Goal: Information Seeking & Learning: Compare options

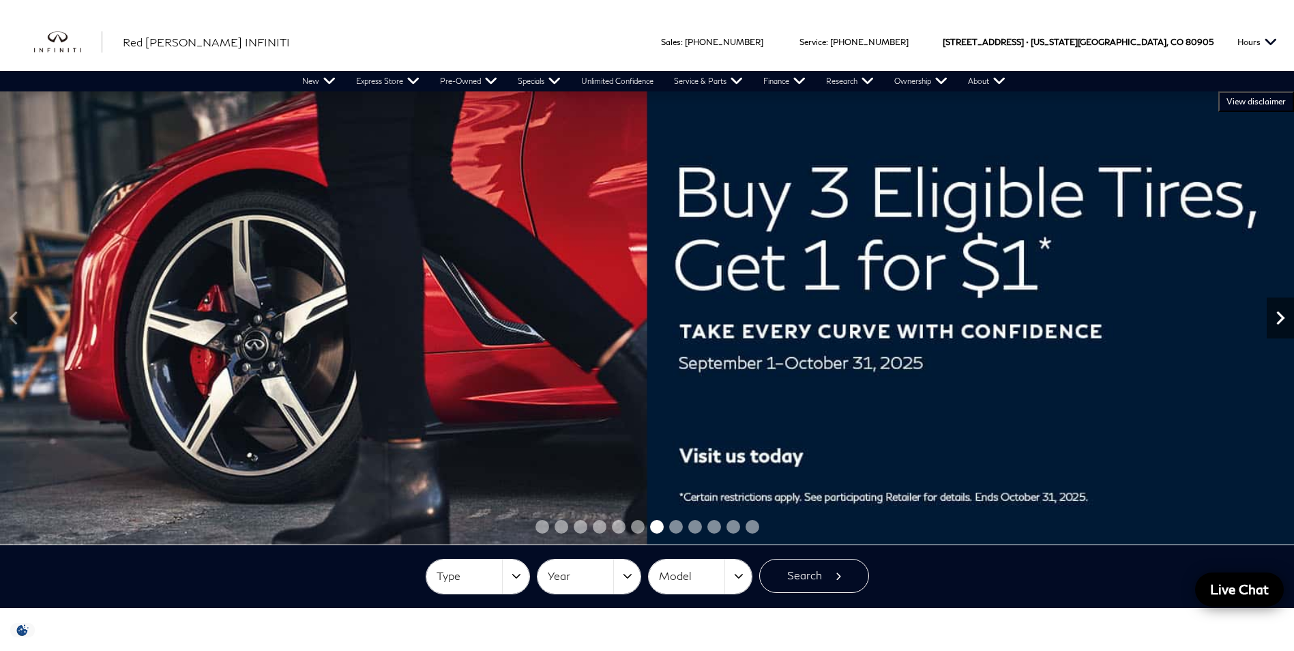
click at [1284, 316] on icon "Next" at bounding box center [1280, 317] width 27 height 27
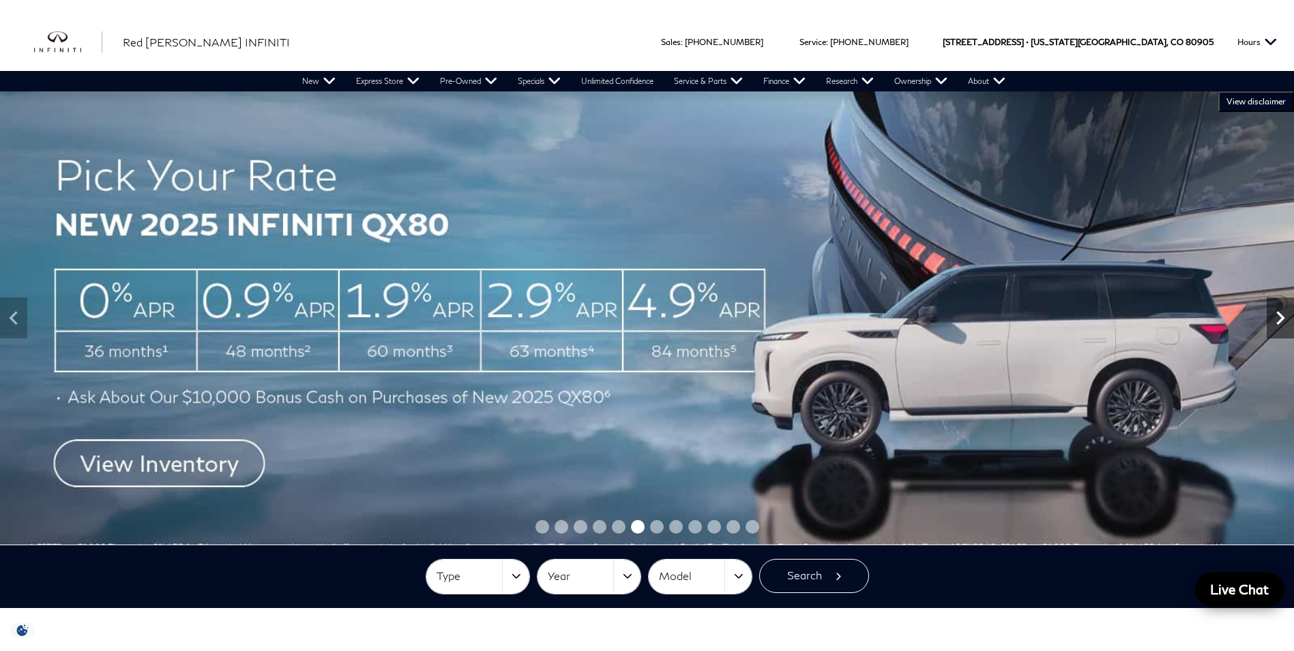
click at [1279, 323] on icon "Next" at bounding box center [1280, 318] width 8 height 14
click at [1279, 324] on icon "Next" at bounding box center [1280, 317] width 27 height 27
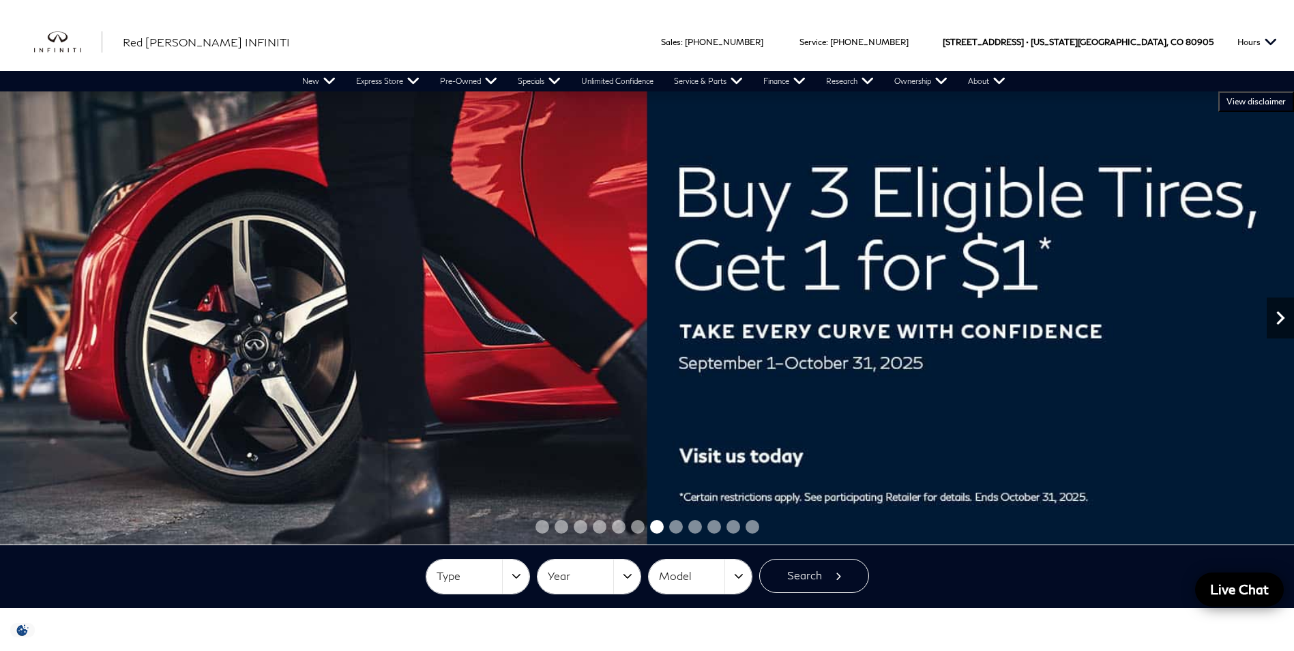
click at [1279, 327] on icon "Next" at bounding box center [1280, 317] width 27 height 27
click at [1279, 329] on icon "Next" at bounding box center [1280, 317] width 27 height 27
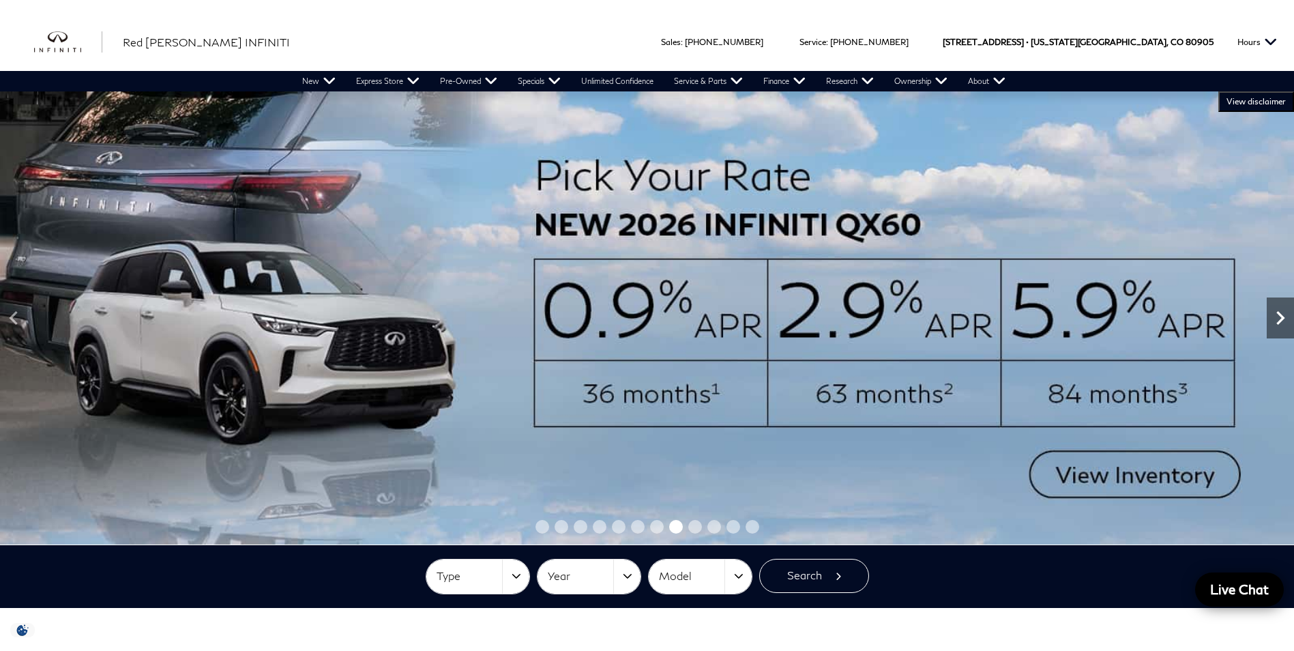
click at [1289, 308] on icon "Next" at bounding box center [1280, 317] width 27 height 27
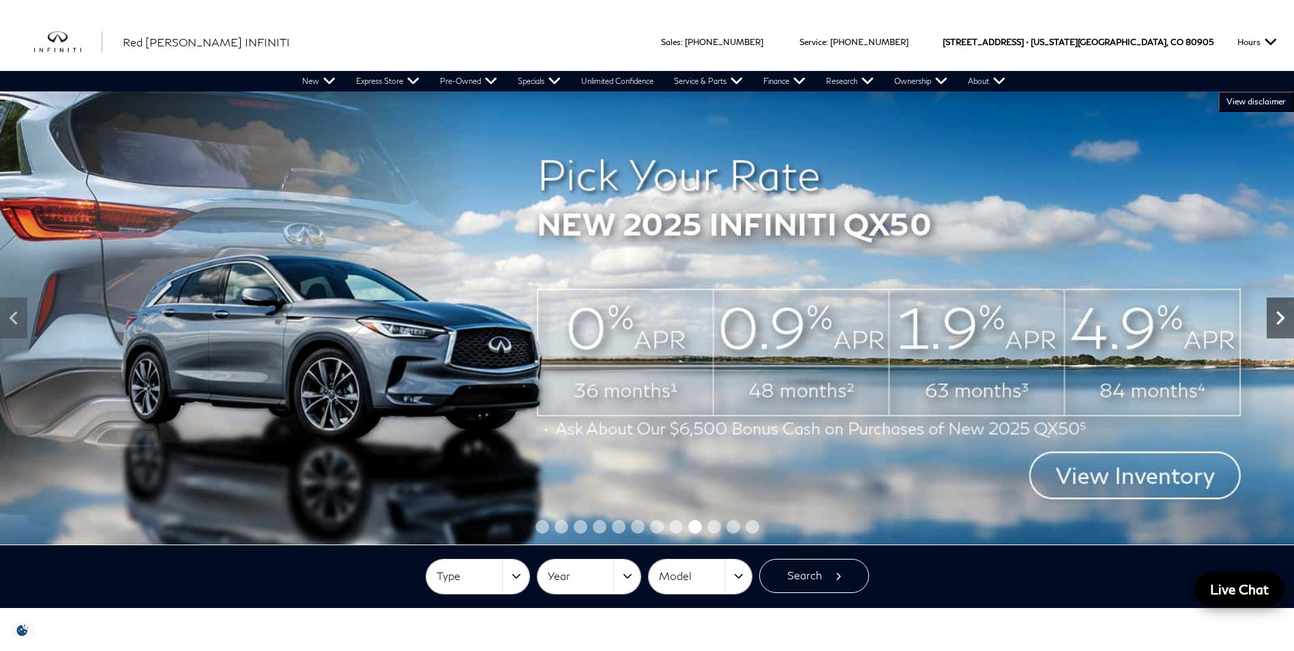
click at [1281, 325] on icon "Next" at bounding box center [1280, 317] width 27 height 27
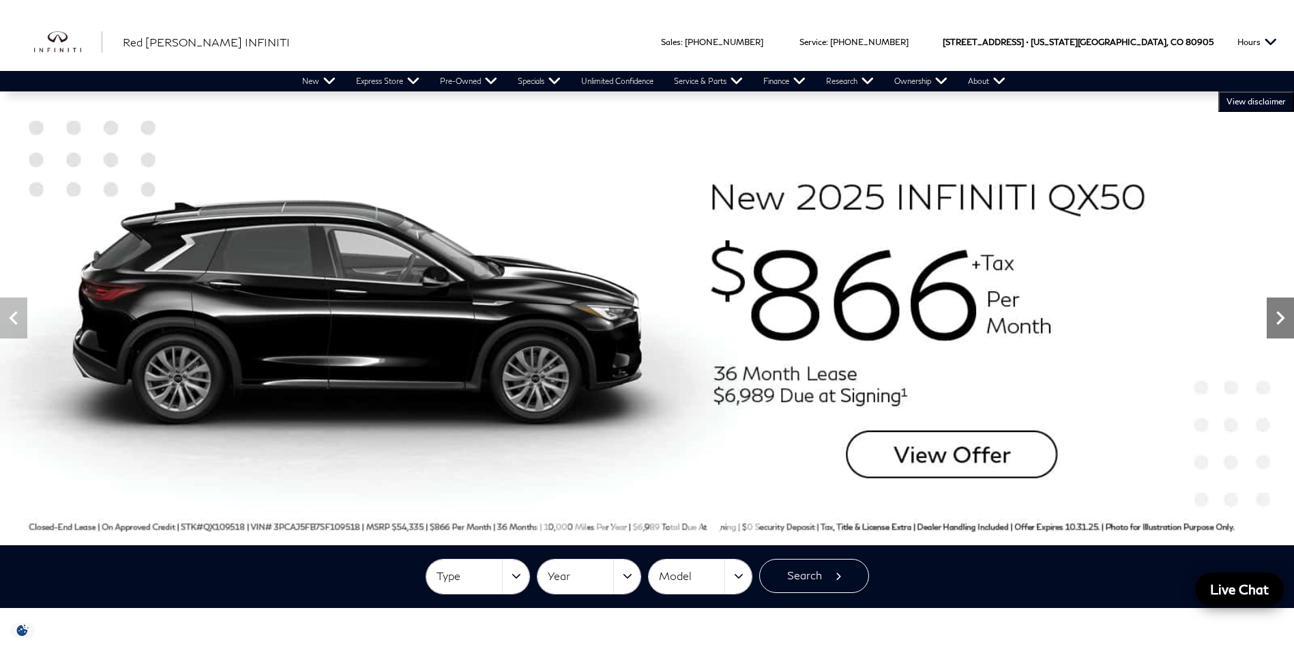
click at [1285, 327] on icon "Next" at bounding box center [1280, 317] width 27 height 27
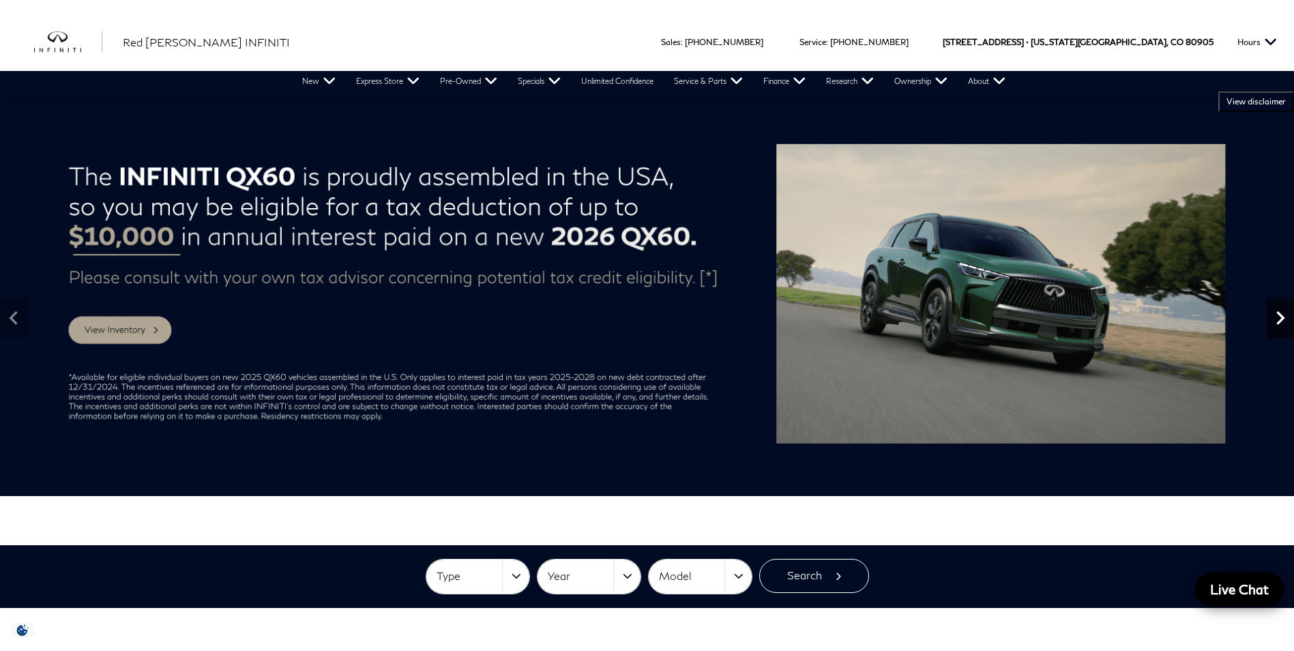
click at [1285, 327] on icon "Next" at bounding box center [1280, 317] width 27 height 27
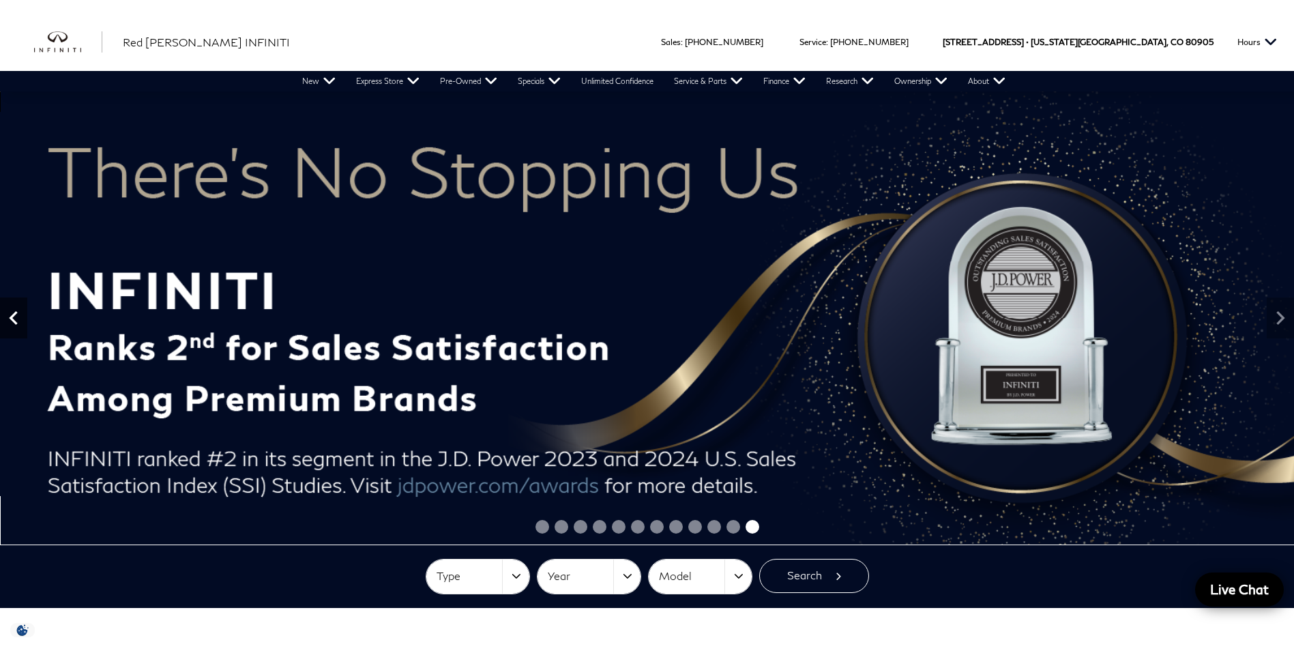
click at [16, 307] on icon "Previous" at bounding box center [13, 317] width 27 height 27
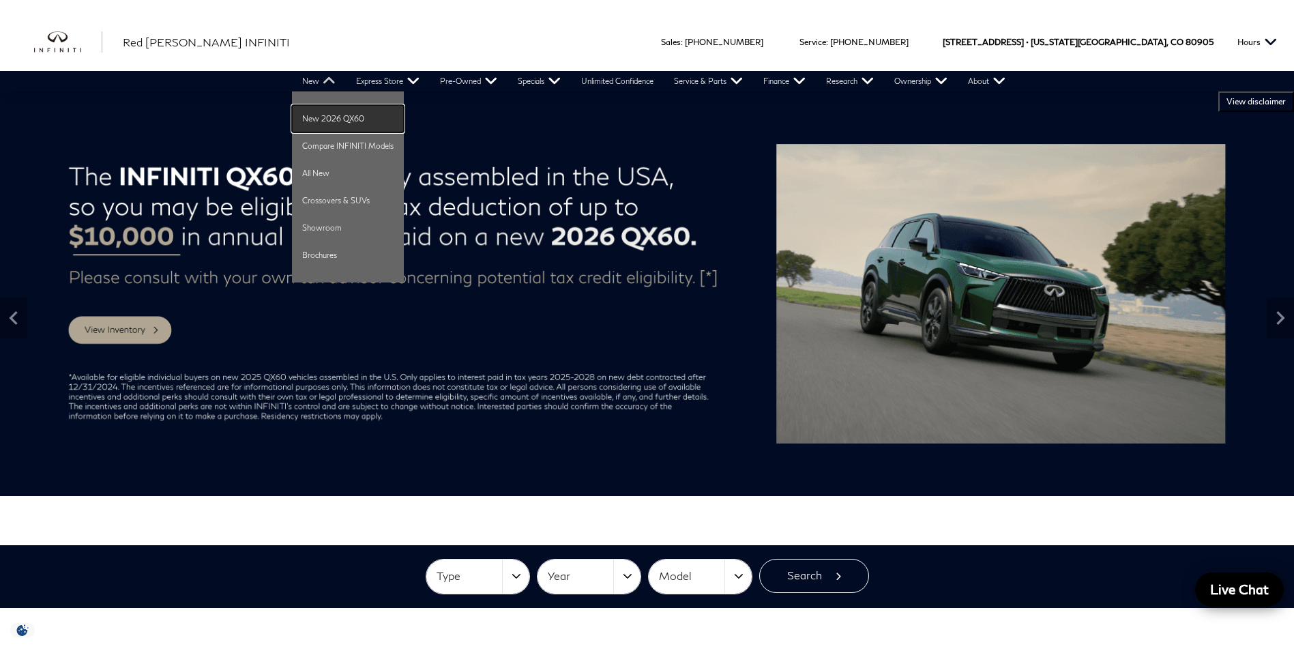
click at [379, 115] on link "New 2026 QX60" at bounding box center [348, 118] width 112 height 27
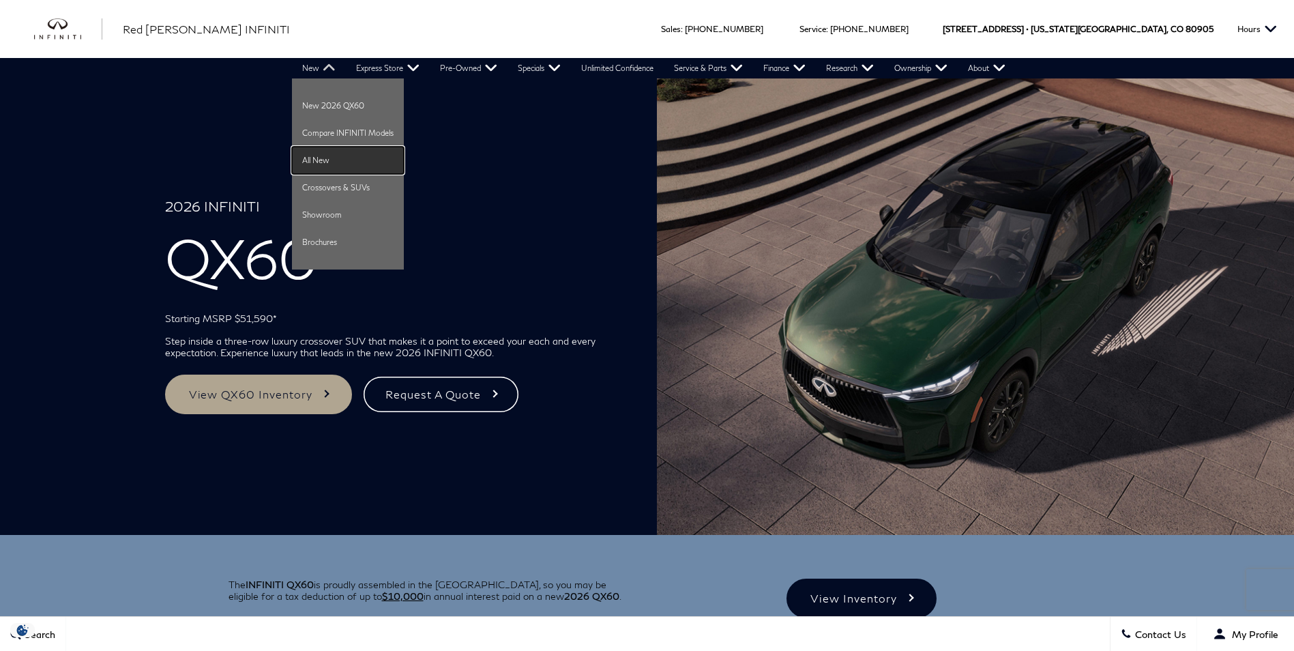
click at [334, 160] on link "All New" at bounding box center [348, 160] width 112 height 27
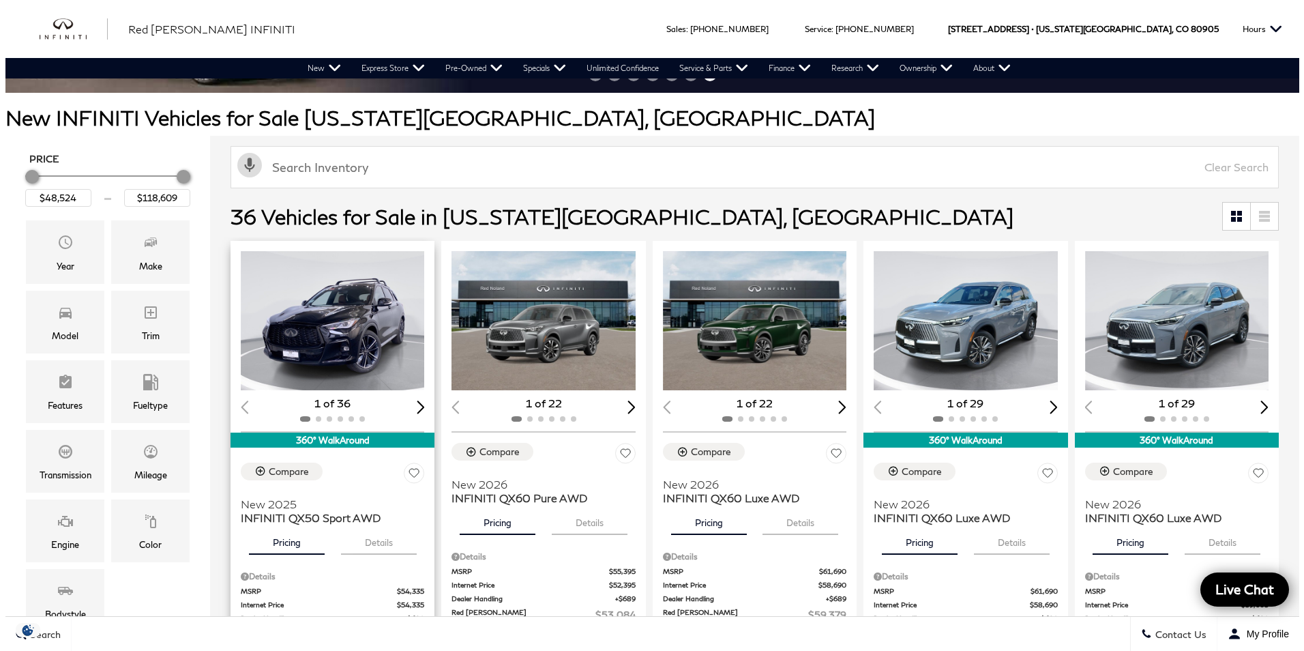
scroll to position [136, 0]
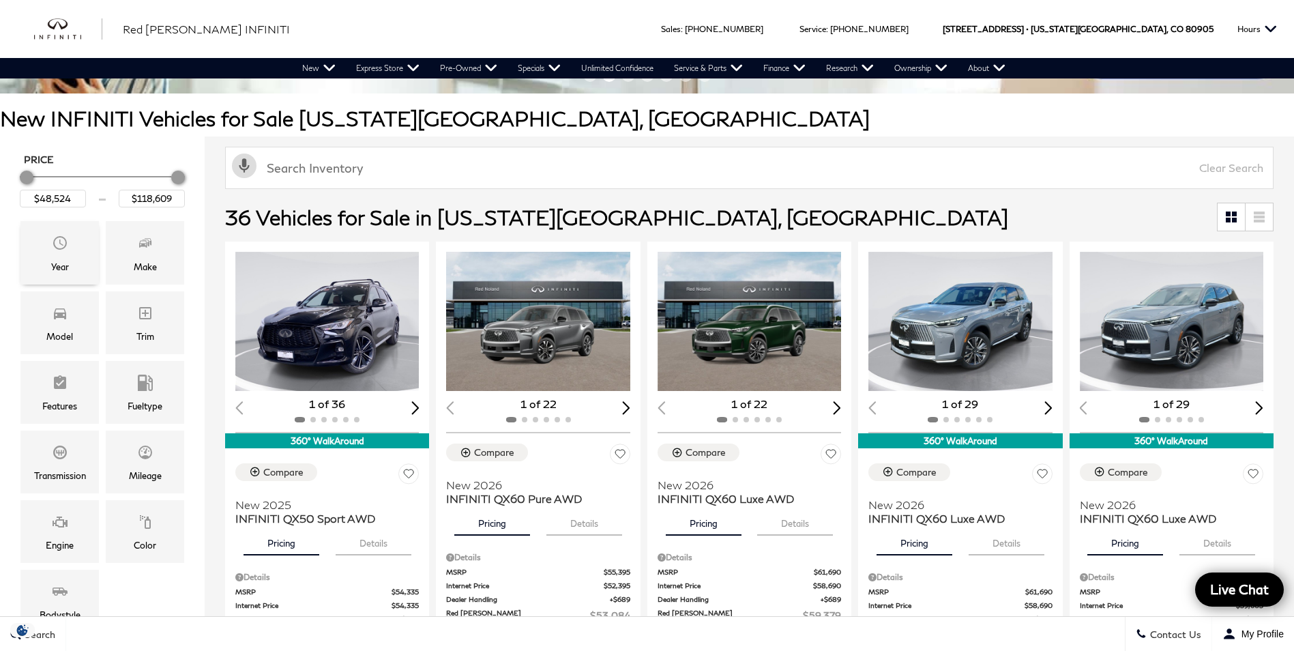
click at [89, 252] on div "Year" at bounding box center [59, 252] width 78 height 63
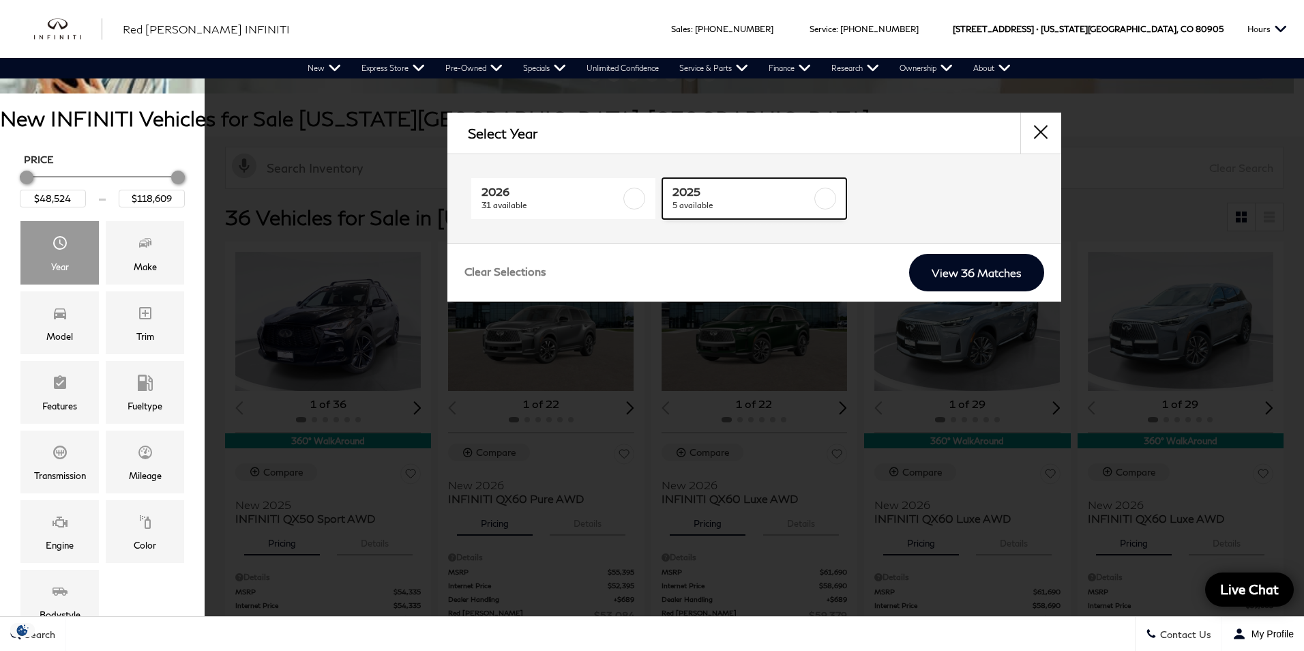
click at [737, 203] on span "5 available" at bounding box center [742, 206] width 139 height 14
type input "$83,614"
checkbox input "true"
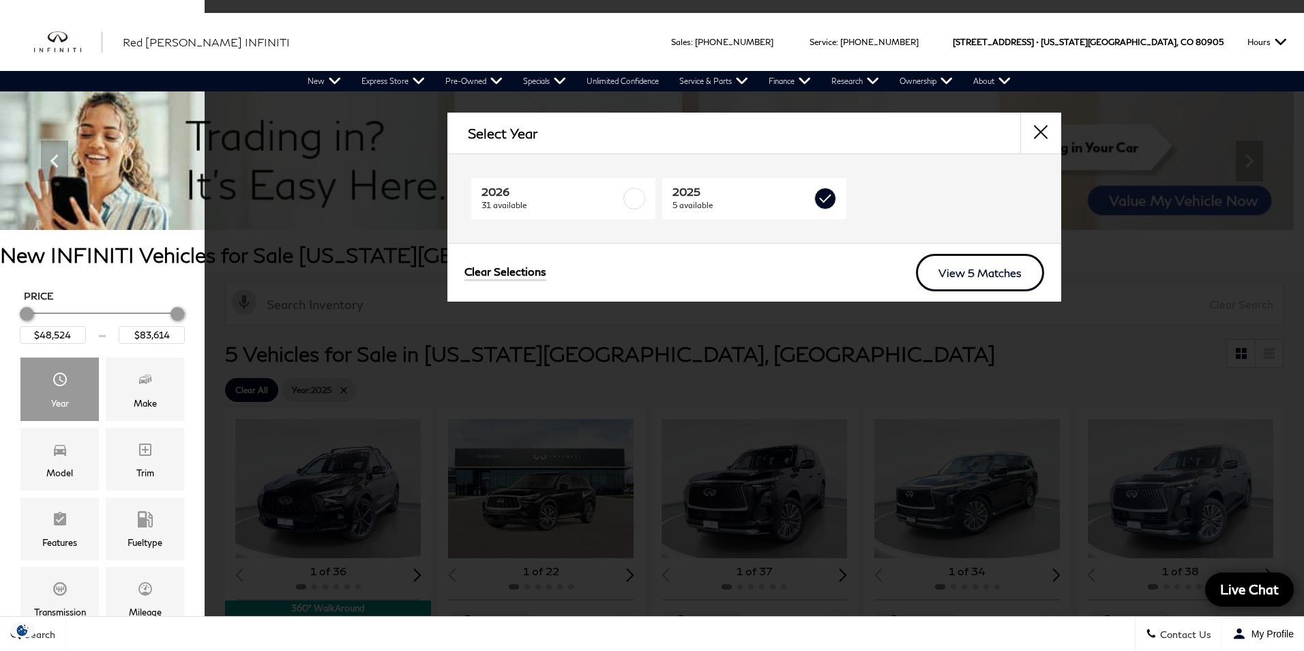
click at [974, 271] on link "View 5 Matches" at bounding box center [980, 273] width 128 height 38
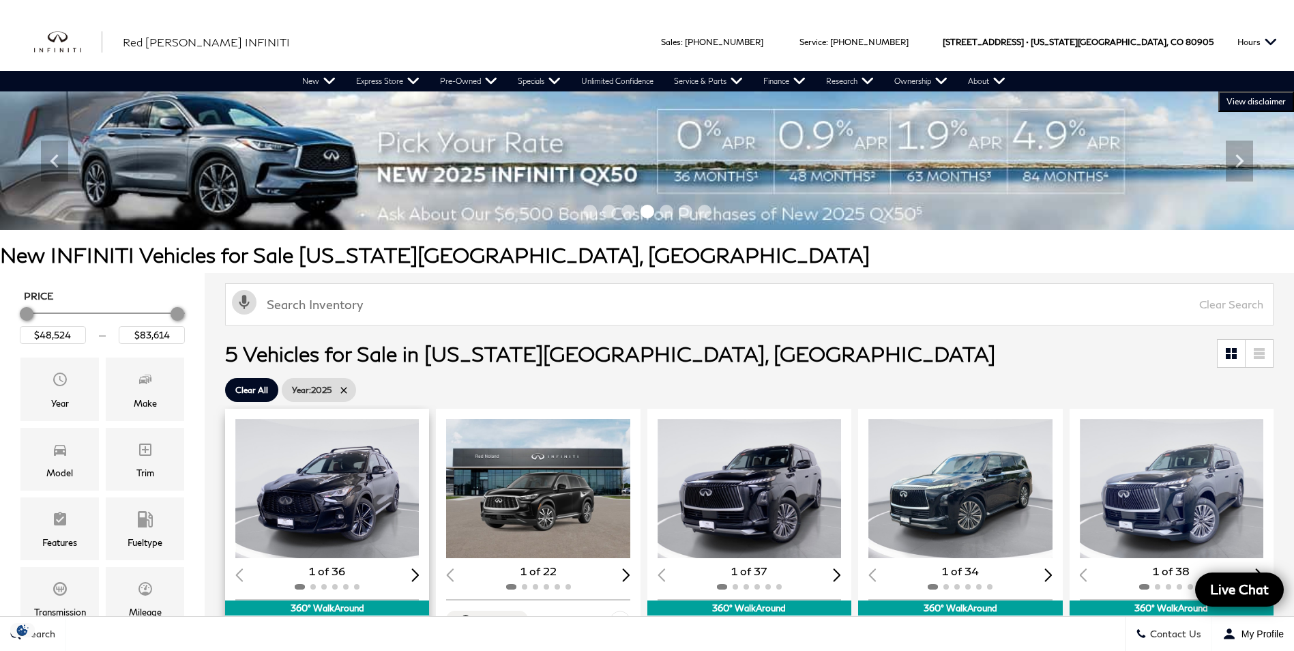
drag, startPoint x: 338, startPoint y: 385, endPoint x: 310, endPoint y: 390, distance: 28.4
click at [338, 385] on link "Year : 2025" at bounding box center [319, 390] width 74 height 24
type input "$118,609"
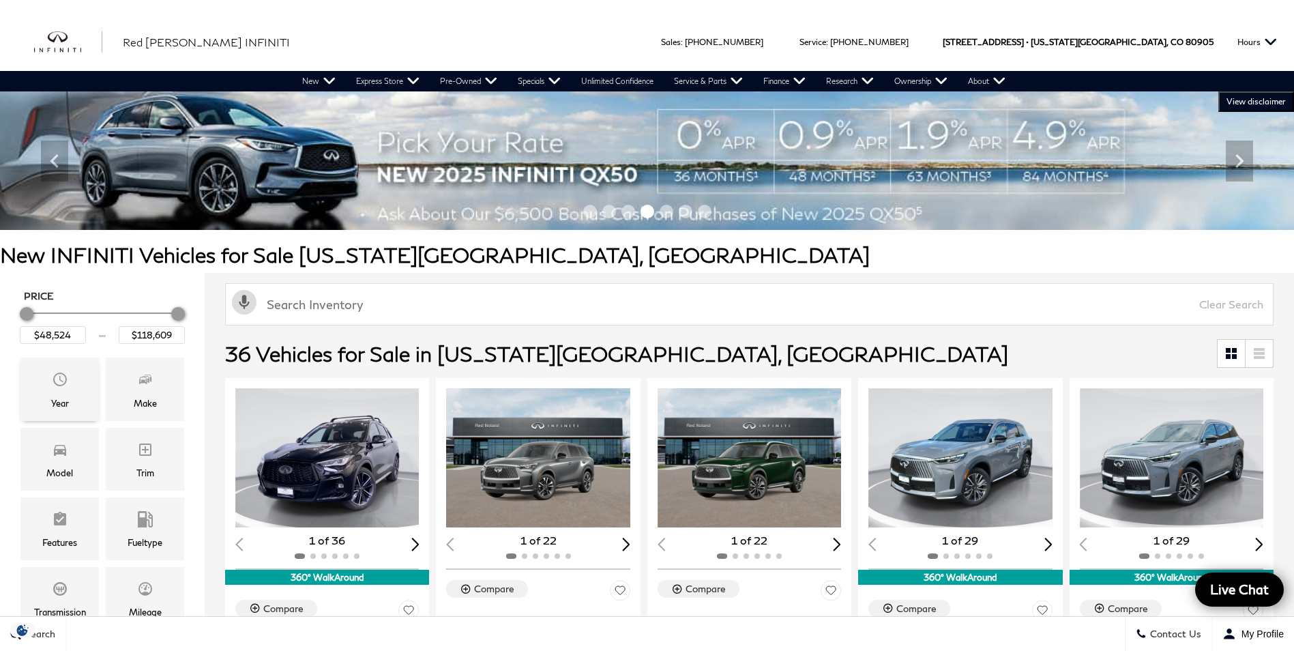
click at [66, 399] on div "Year" at bounding box center [60, 403] width 18 height 15
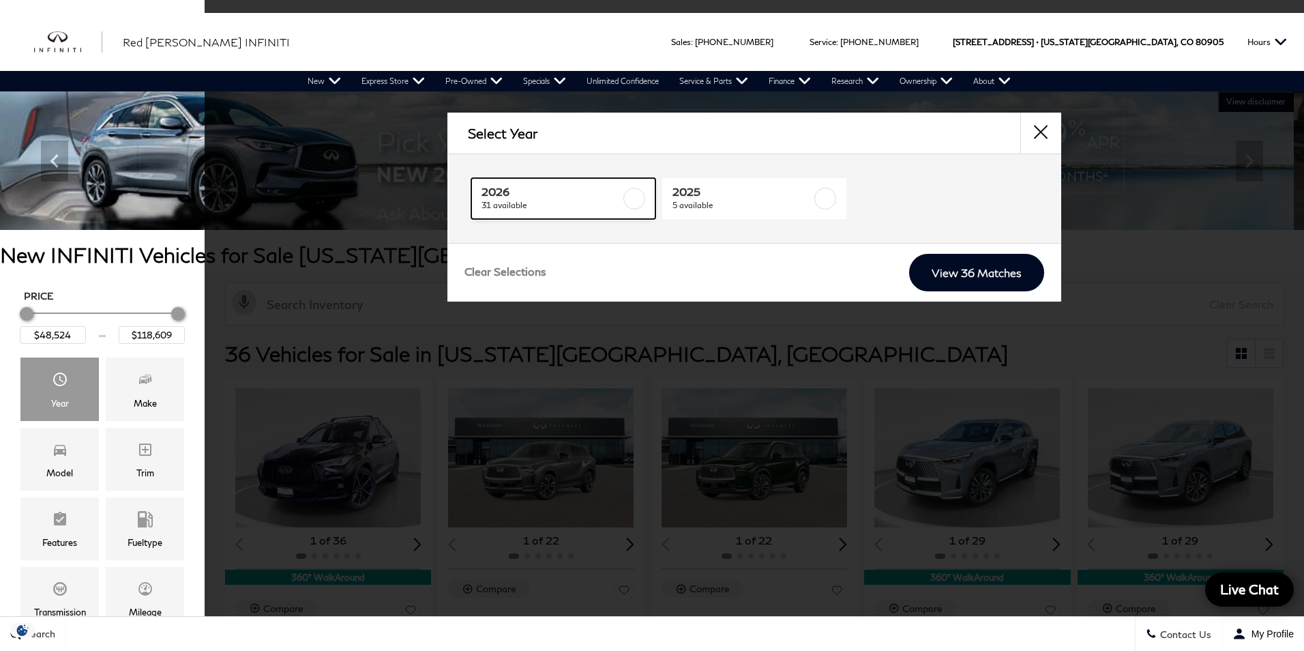
click at [576, 201] on span "31 available" at bounding box center [551, 206] width 139 height 14
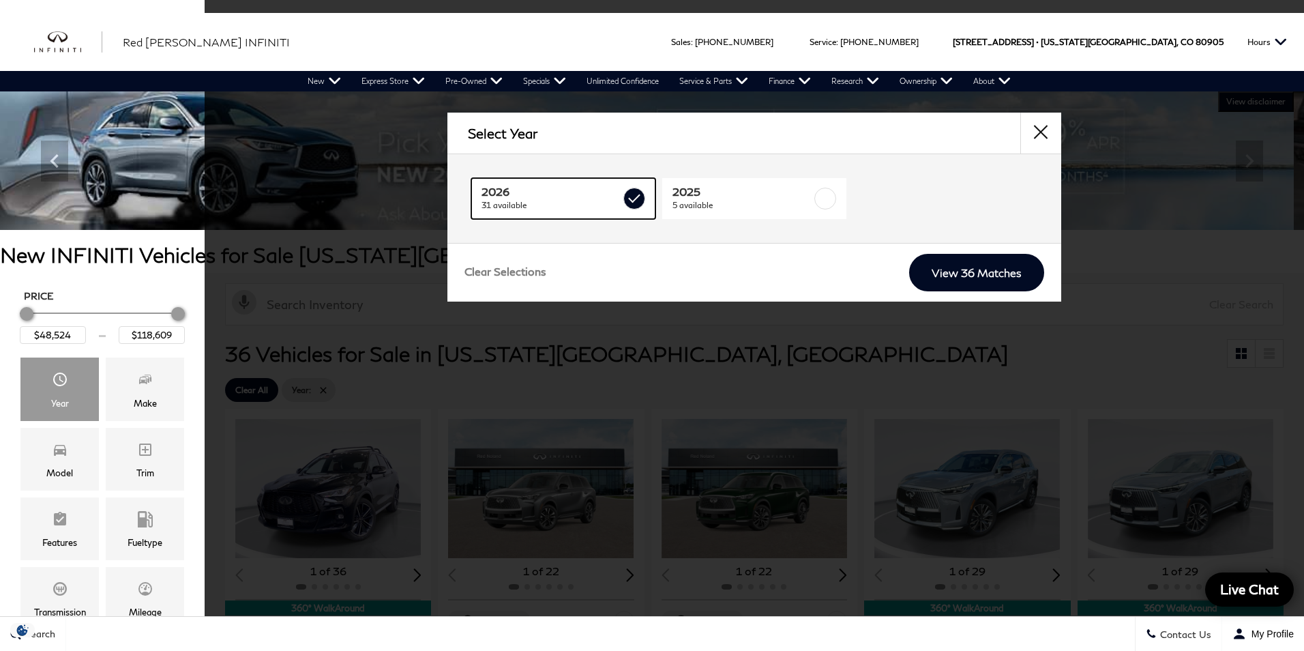
type input "$53,084"
checkbox input "true"
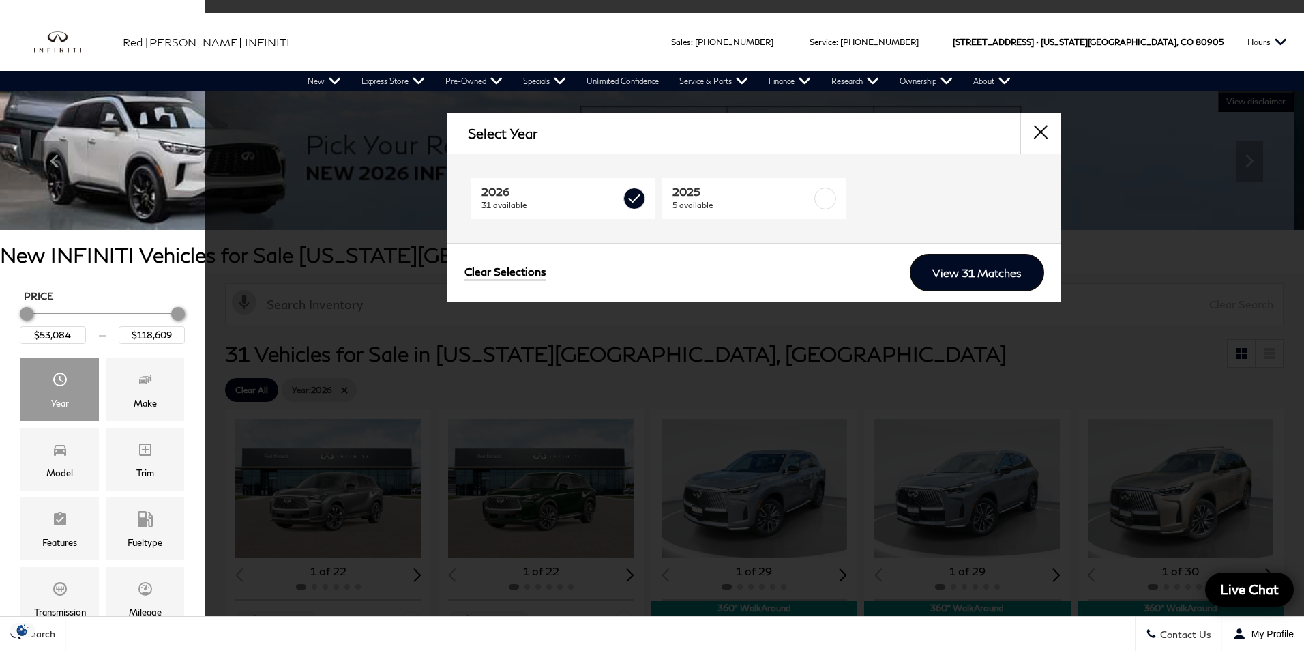
click at [944, 269] on link "View 31 Matches" at bounding box center [977, 273] width 134 height 38
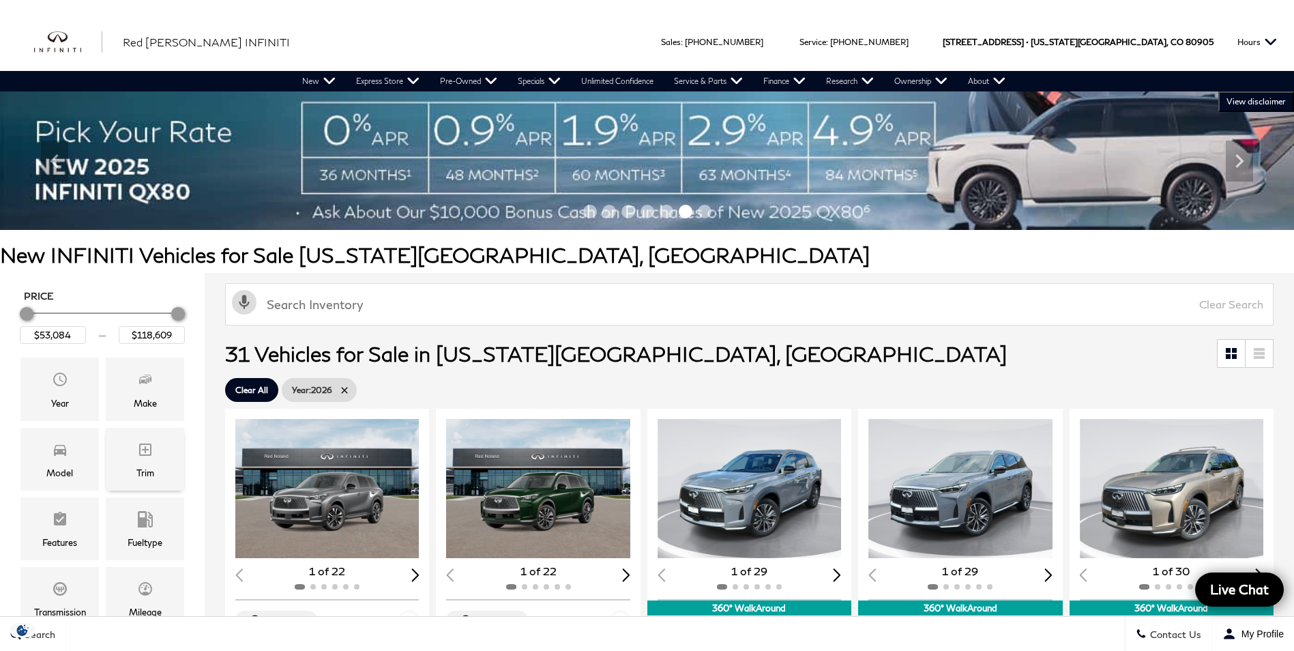
click at [147, 467] on div "Trim" at bounding box center [145, 472] width 18 height 15
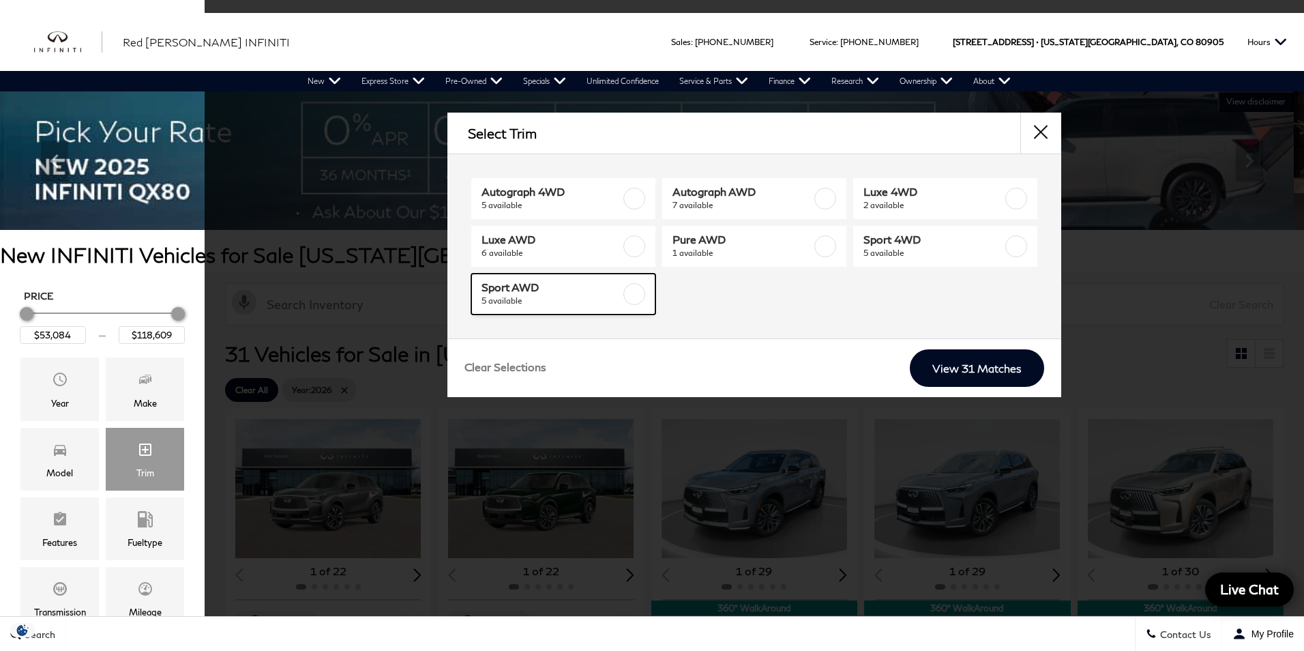
click at [491, 302] on span "5 available" at bounding box center [551, 301] width 139 height 14
type input "$62,644"
type input "$63,979"
checkbox input "true"
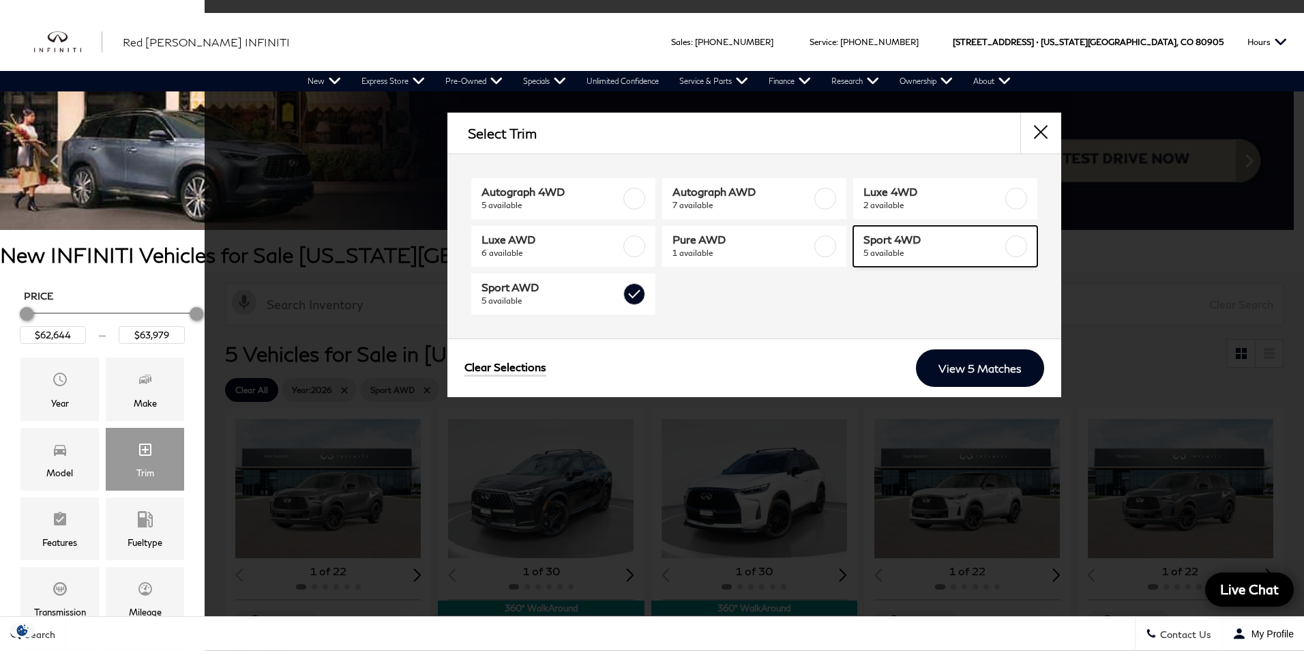
click at [970, 242] on span "Sport 4WD" at bounding box center [933, 240] width 139 height 14
type input "$104,414"
checkbox input "true"
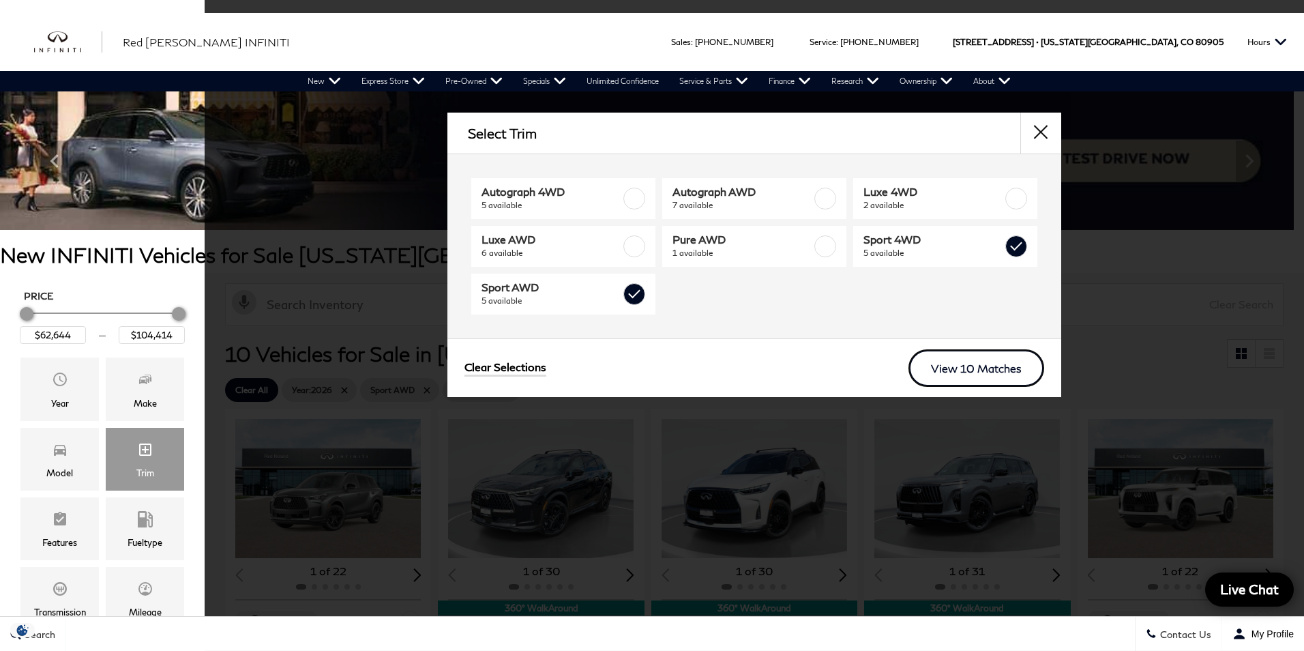
click at [976, 362] on link "View 10 Matches" at bounding box center [977, 368] width 136 height 38
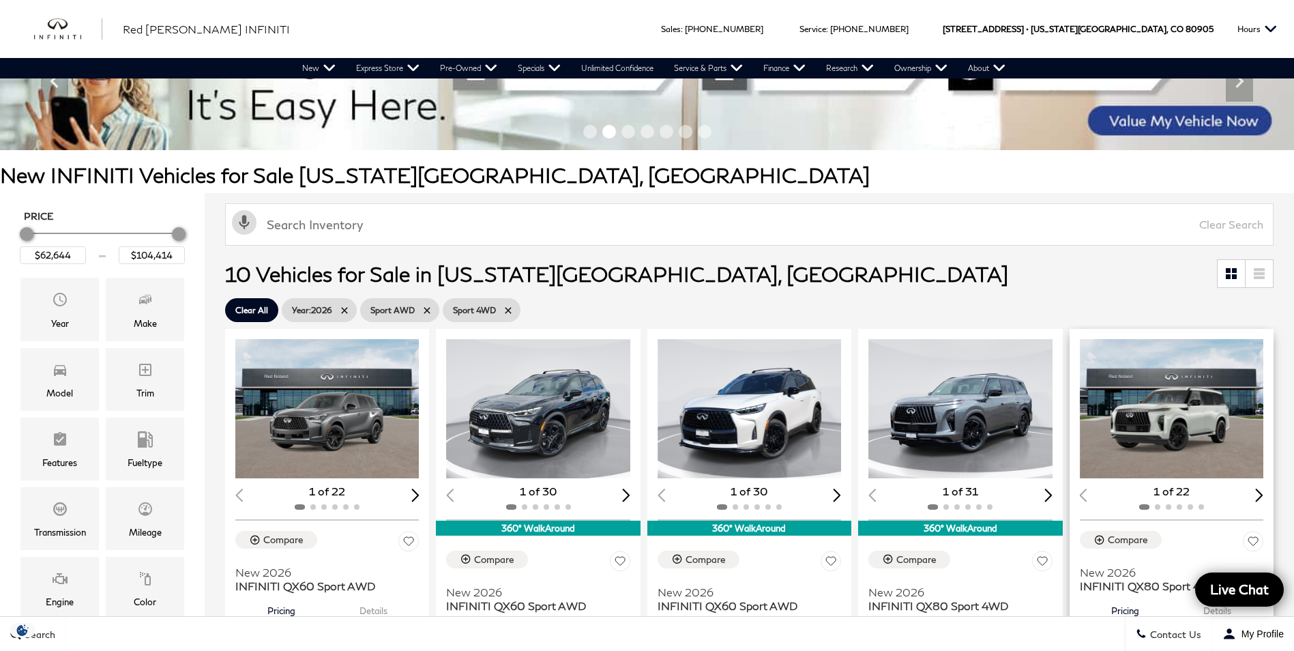
scroll to position [68, 0]
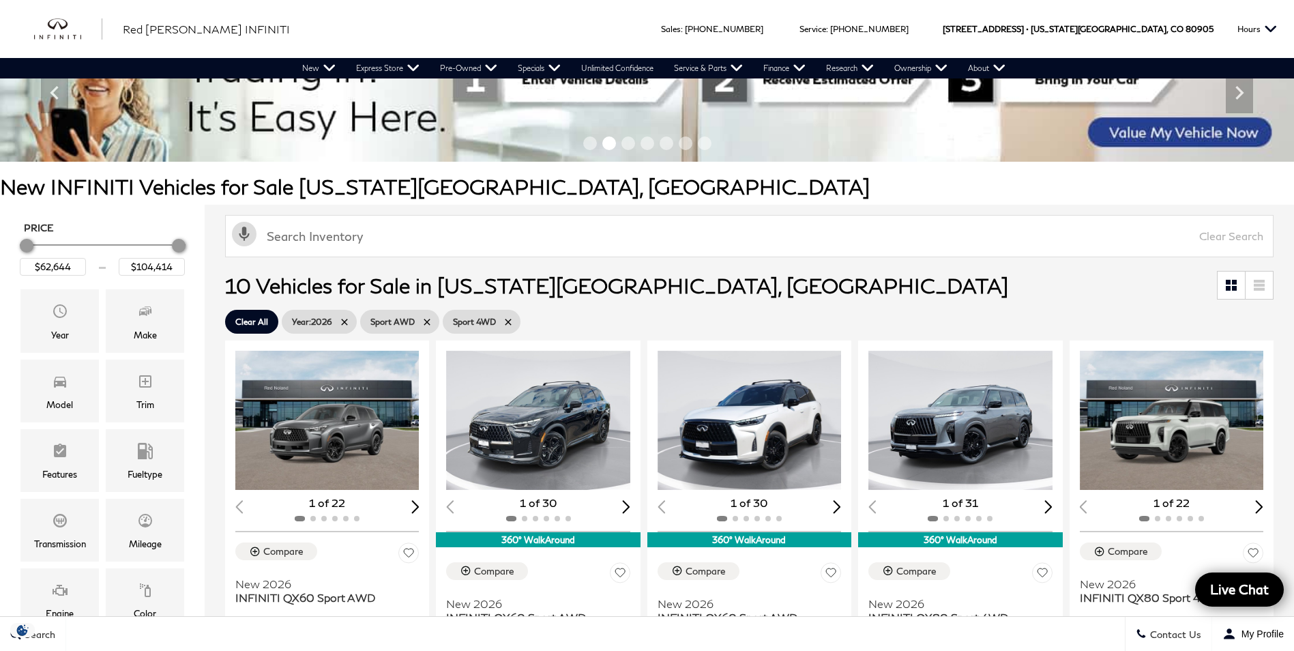
click at [422, 319] on icon at bounding box center [427, 322] width 11 height 11
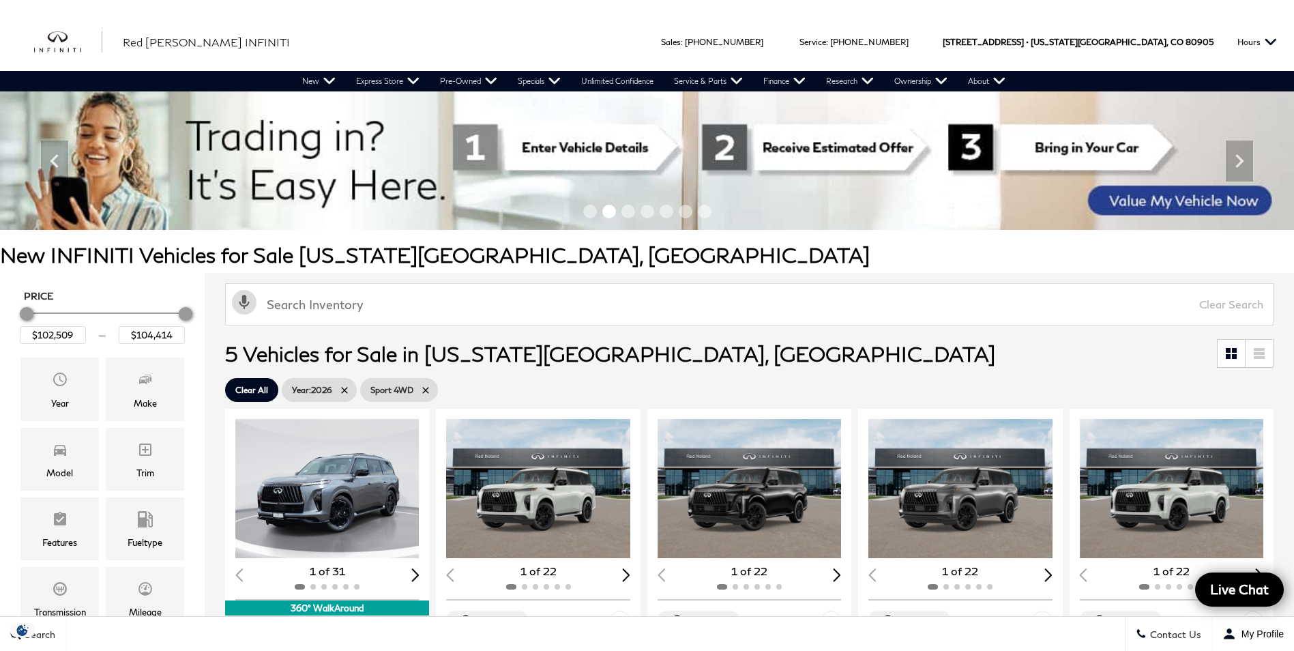
click at [428, 392] on icon at bounding box center [425, 390] width 11 height 11
type input "$53,084"
type input "$118,609"
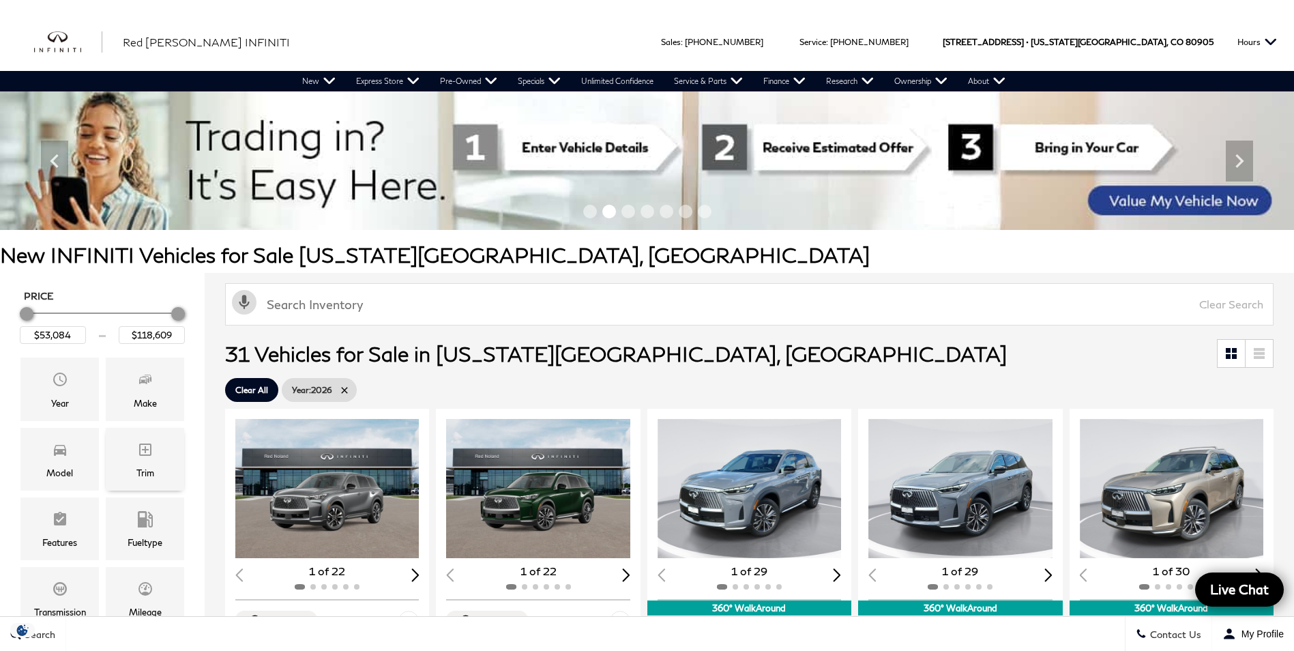
click at [126, 456] on div "Trim" at bounding box center [145, 459] width 78 height 63
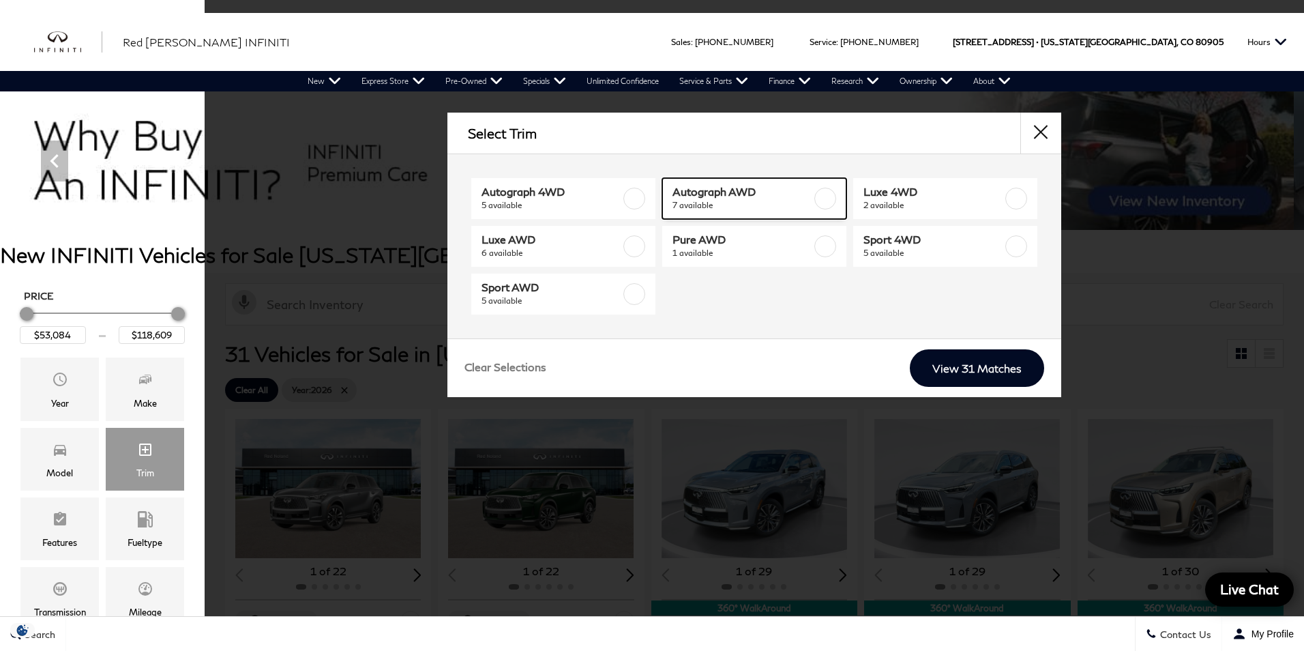
click at [749, 194] on span "Autograph AWD" at bounding box center [742, 192] width 139 height 14
type input "$66,984"
type input "$70,224"
checkbox input "true"
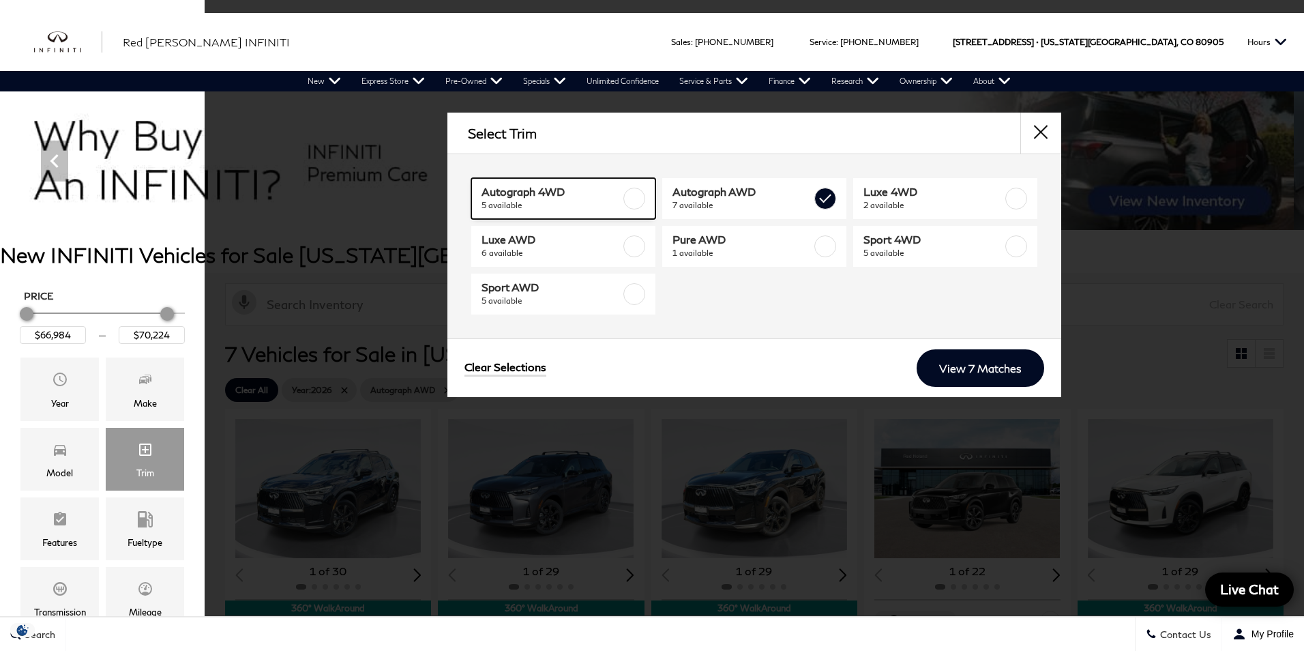
click at [615, 200] on span "5 available" at bounding box center [551, 206] width 139 height 14
type input "$118,609"
checkbox input "true"
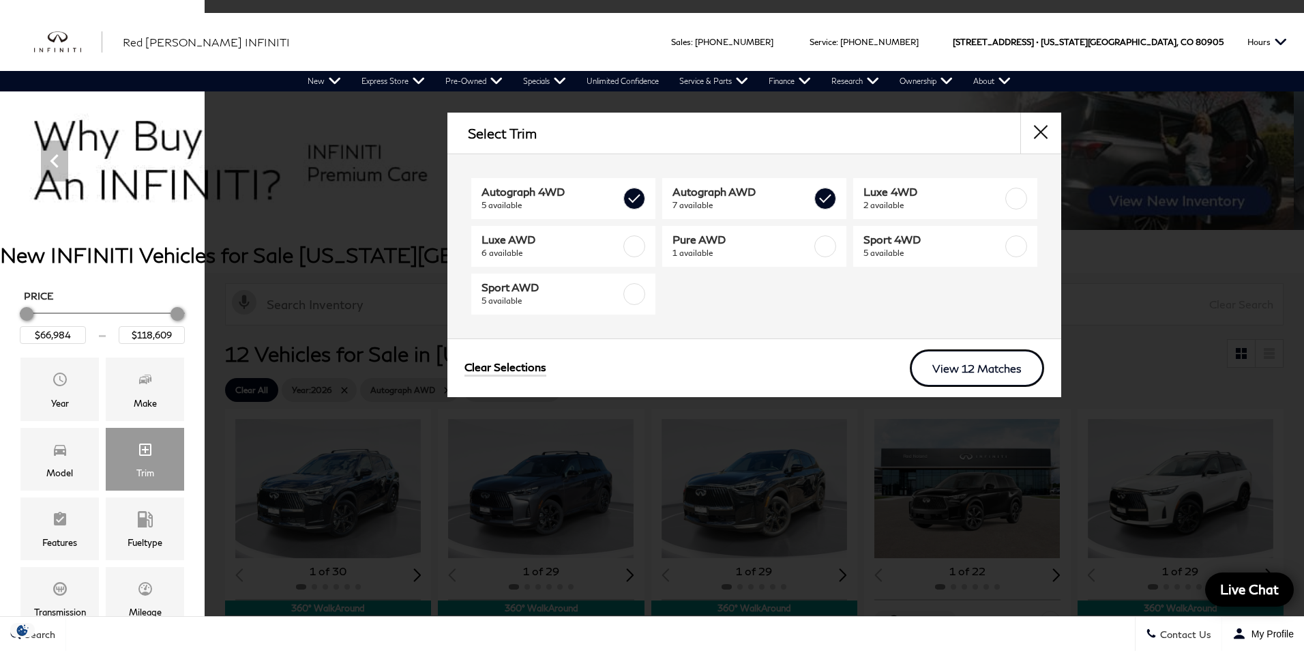
click at [949, 367] on link "View 12 Matches" at bounding box center [977, 368] width 134 height 38
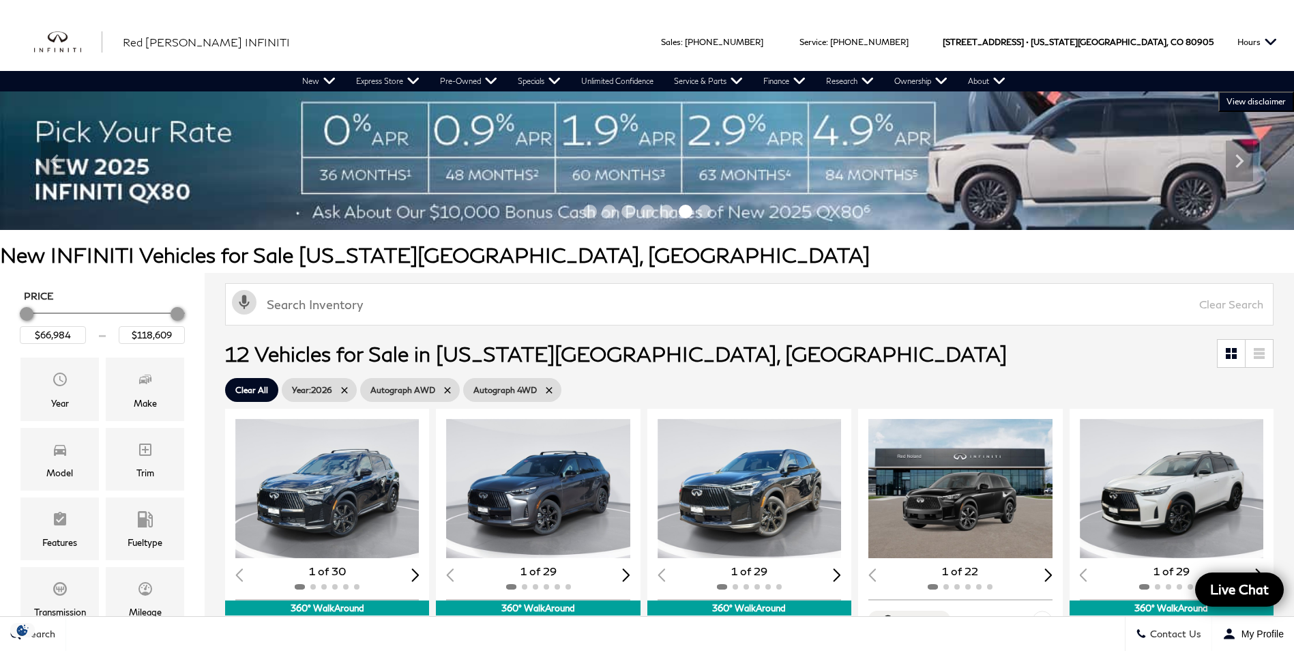
click at [442, 390] on icon at bounding box center [447, 390] width 11 height 11
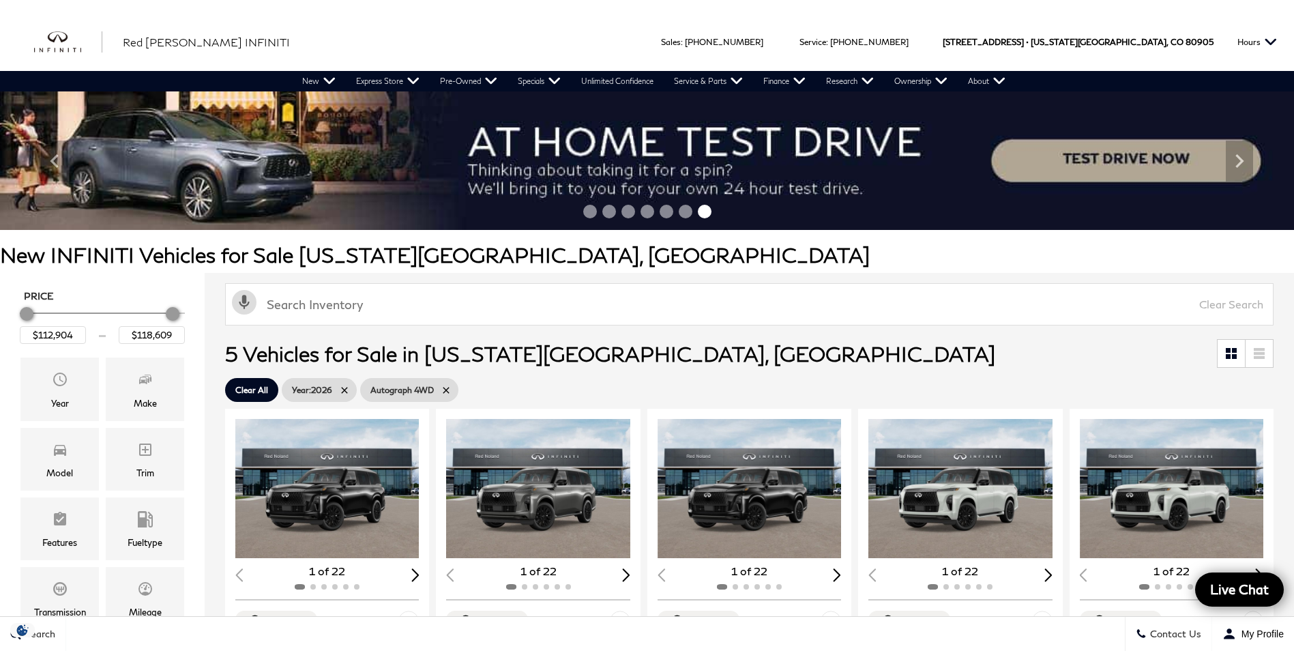
click at [441, 387] on icon at bounding box center [446, 390] width 11 height 11
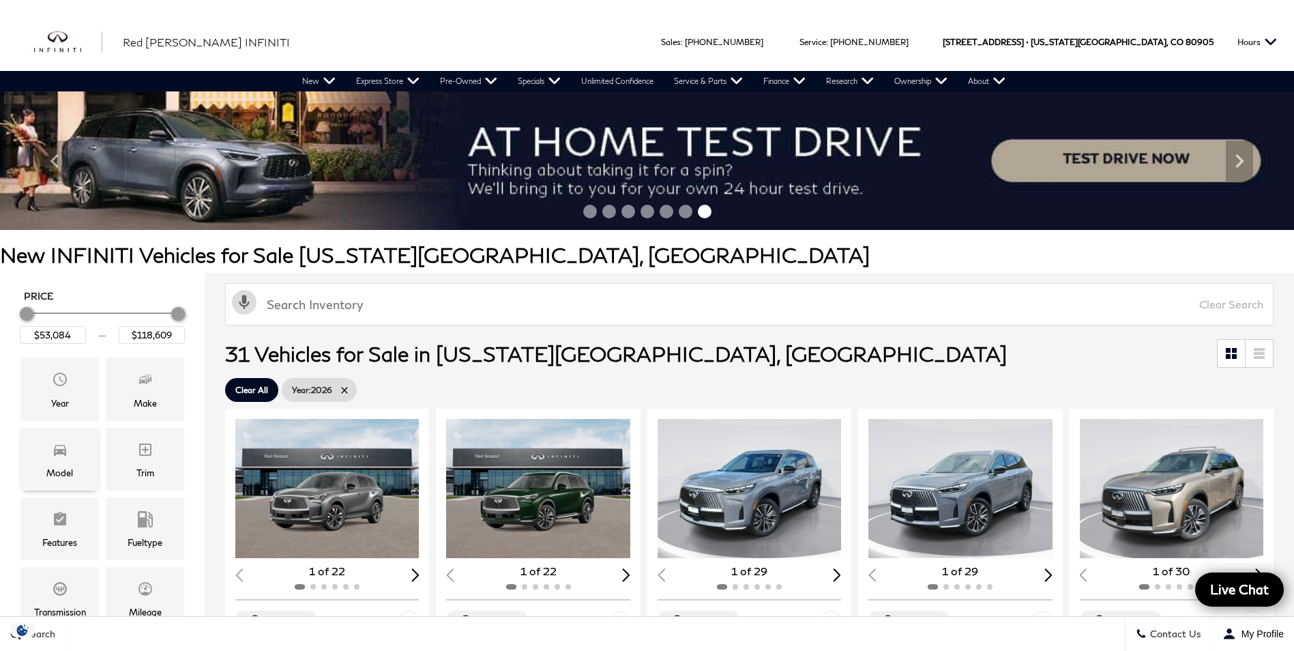
click at [53, 460] on span "Model" at bounding box center [60, 451] width 16 height 27
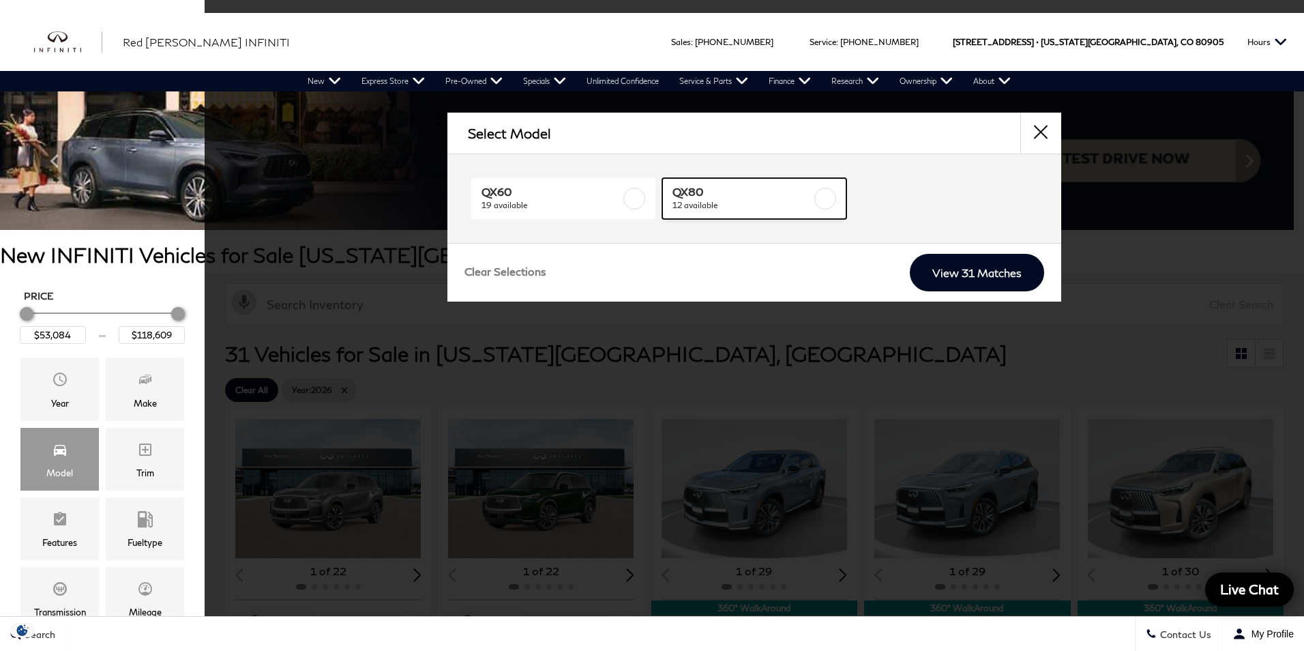
click at [761, 195] on span "QX80" at bounding box center [742, 192] width 139 height 14
type input "$94,464"
checkbox input "true"
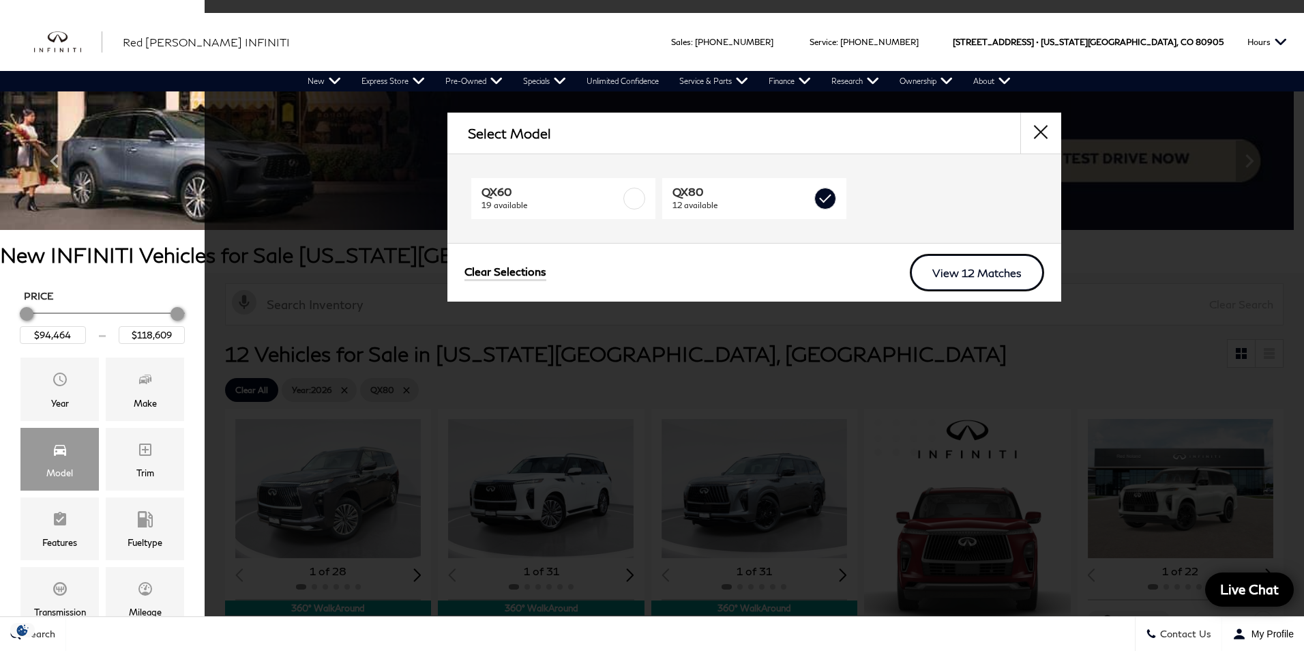
click at [984, 265] on link "View 12 Matches" at bounding box center [977, 273] width 134 height 38
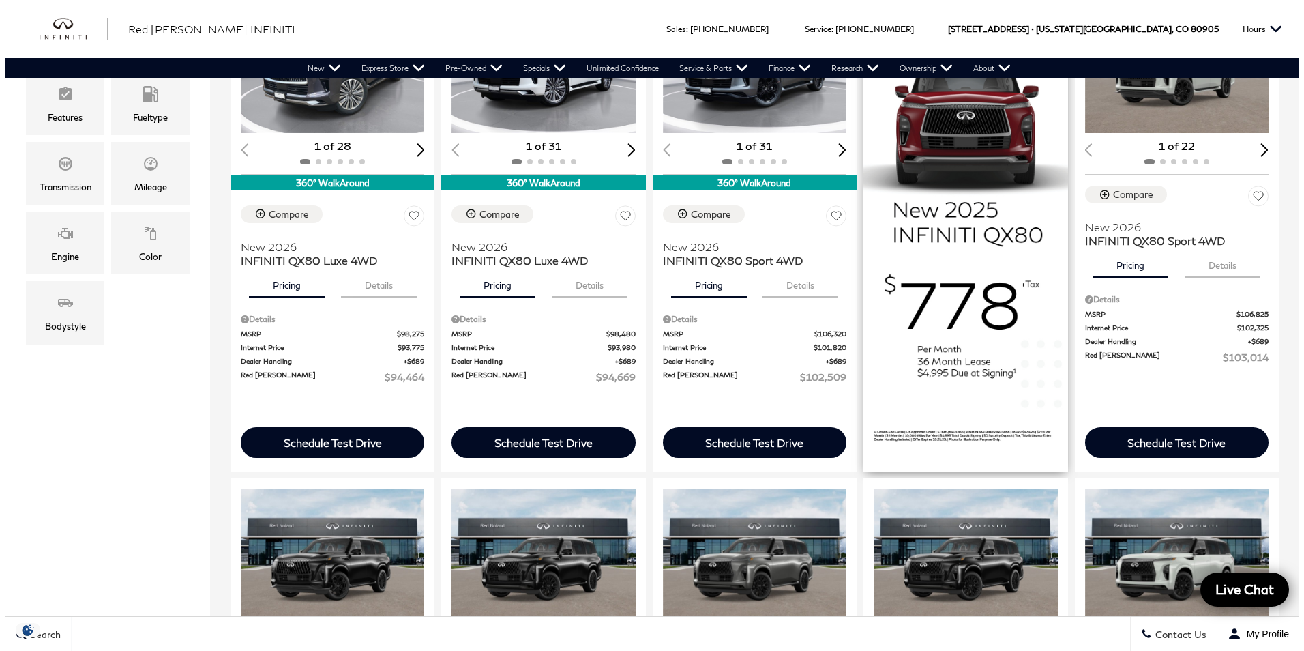
scroll to position [205, 0]
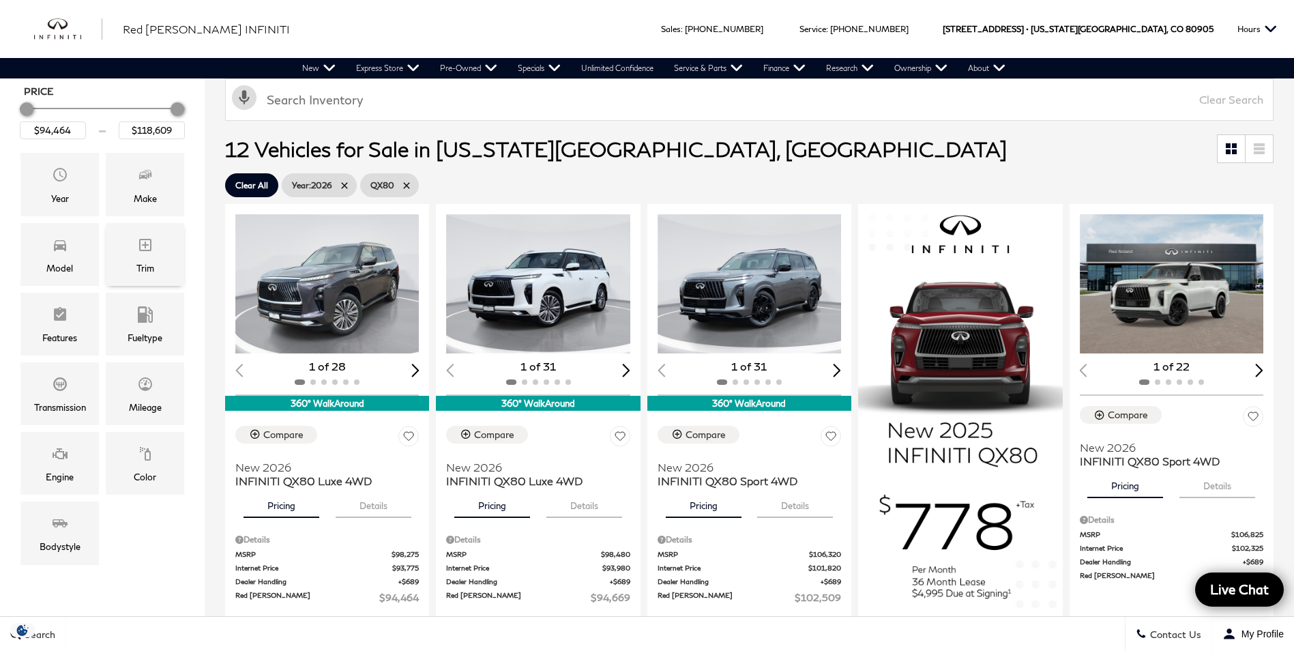
click at [121, 248] on div "Trim" at bounding box center [145, 254] width 78 height 63
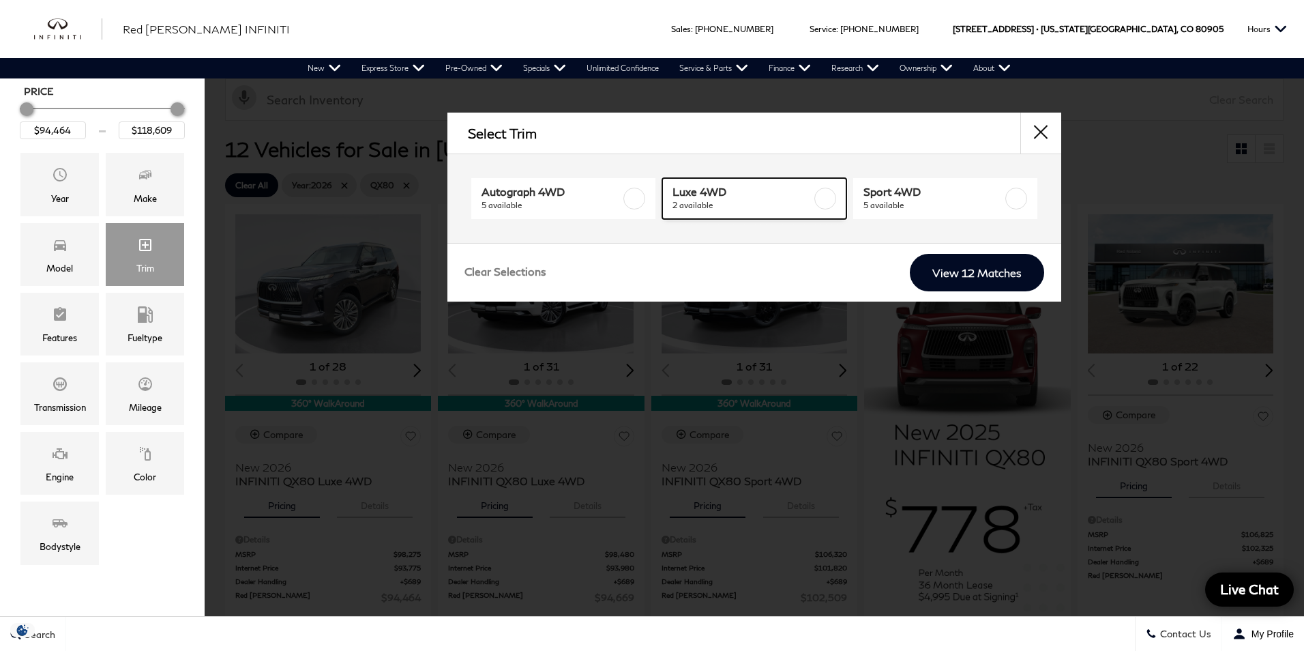
click at [753, 191] on span "Luxe 4WD" at bounding box center [742, 192] width 139 height 14
type input "$94,669"
checkbox input "true"
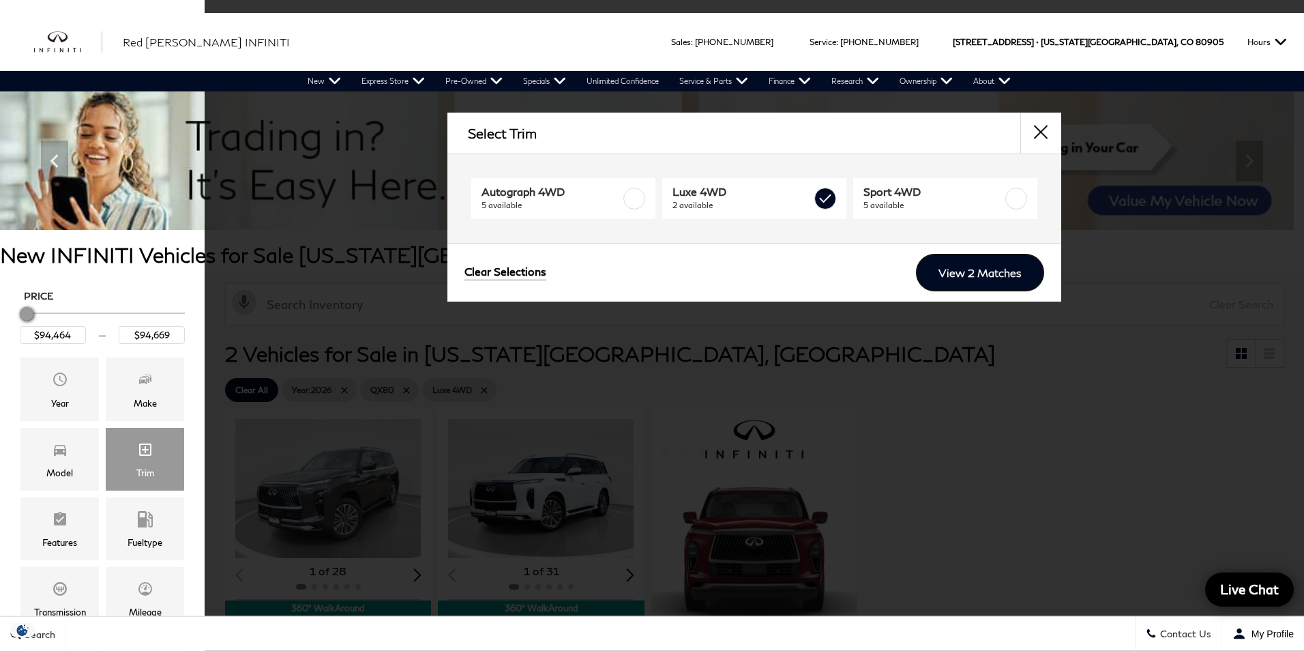
click at [945, 256] on link "View 2 Matches" at bounding box center [980, 273] width 128 height 38
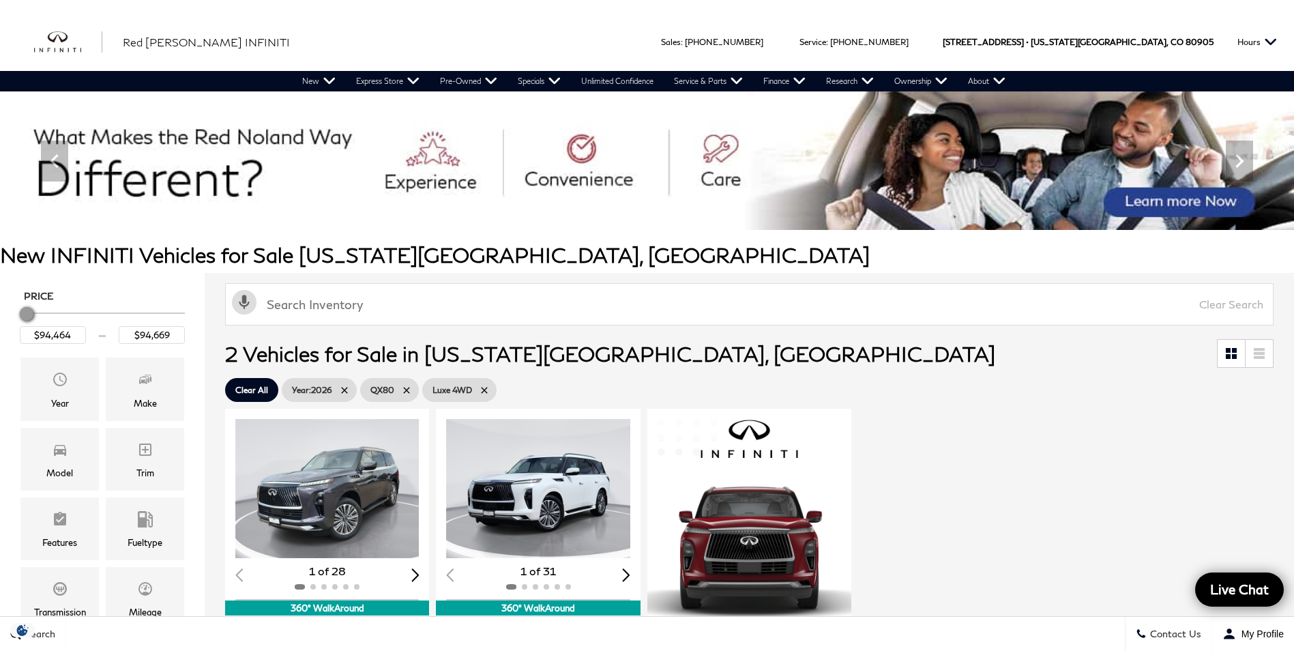
click at [413, 386] on link "QX80" at bounding box center [389, 390] width 59 height 24
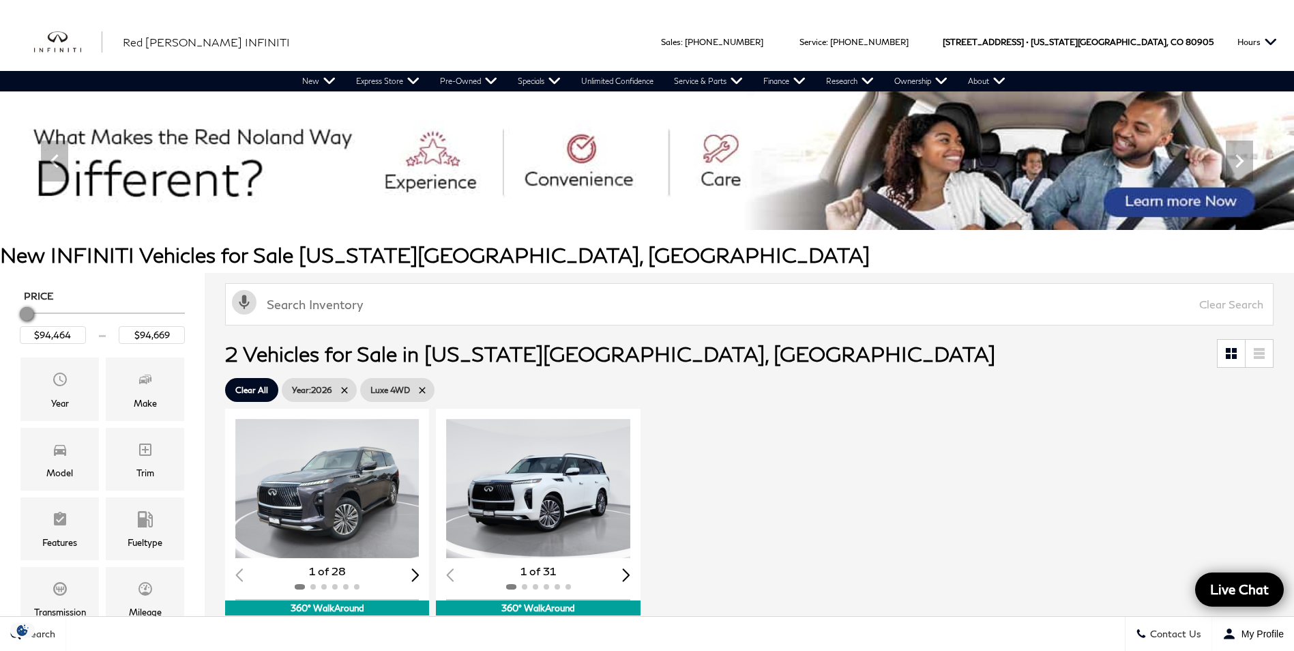
click at [410, 397] on span "Luxe 4WD" at bounding box center [390, 389] width 40 height 17
type input "$53,084"
type input "$118,609"
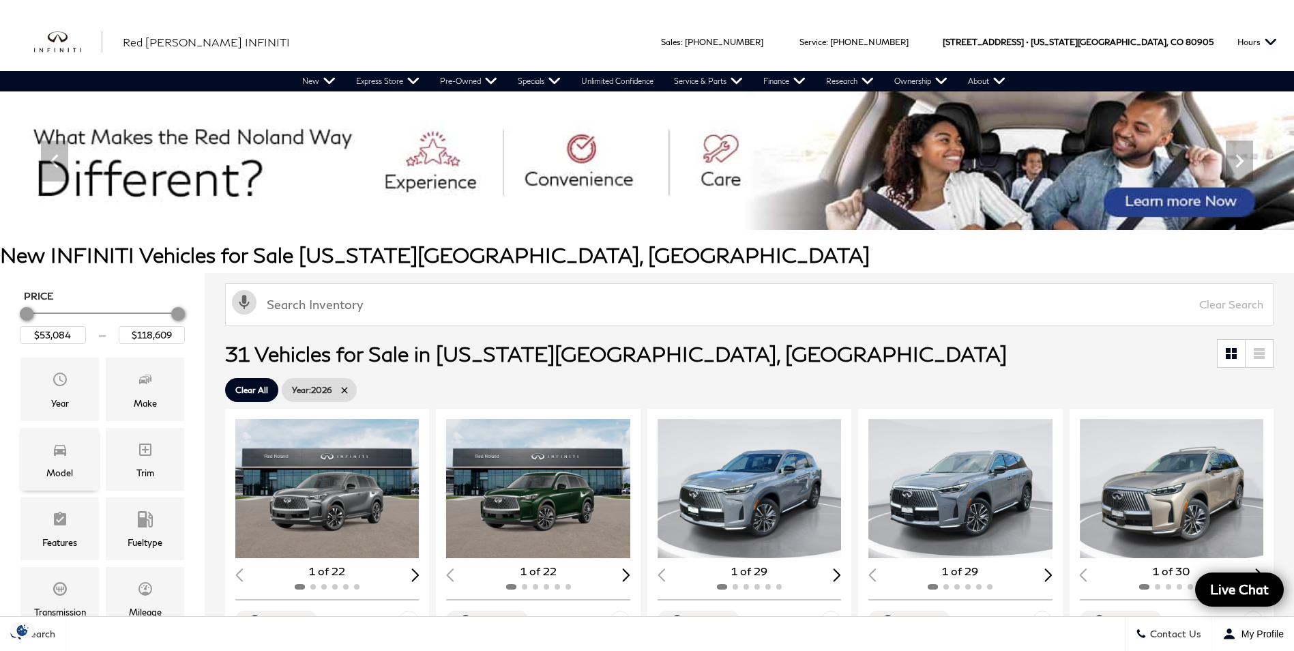
click at [22, 448] on div "Model" at bounding box center [59, 459] width 78 height 63
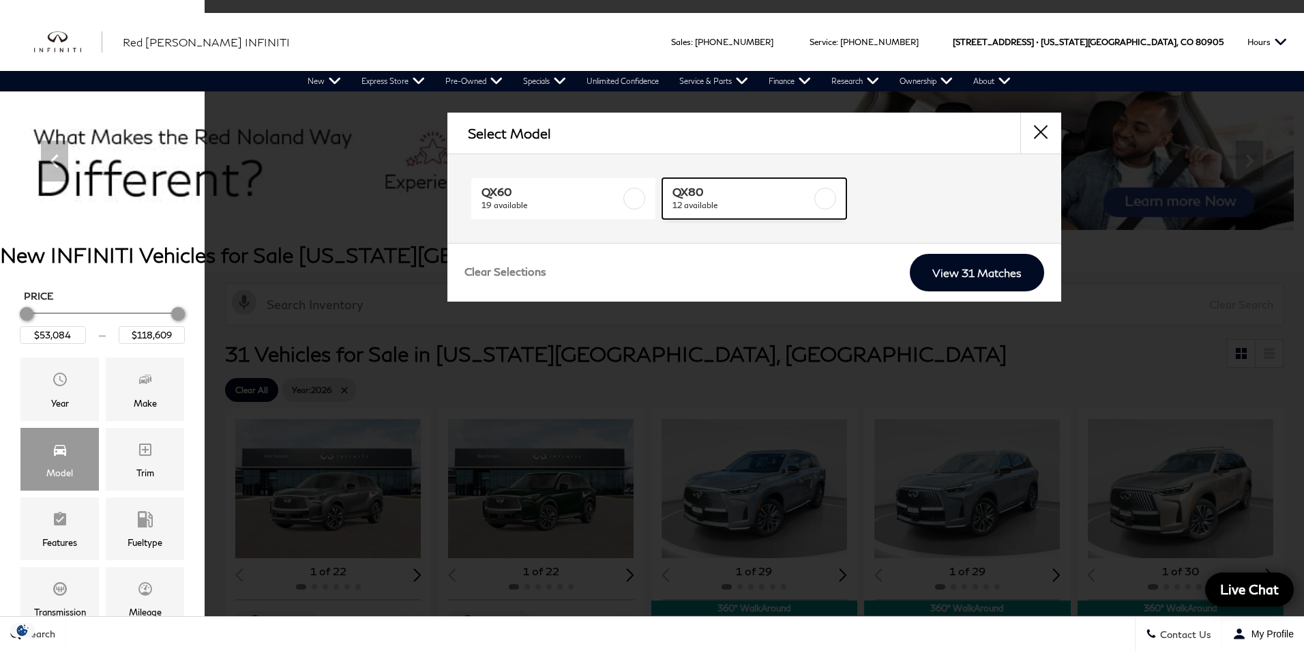
click at [755, 209] on span "12 available" at bounding box center [742, 206] width 139 height 14
type input "$94,464"
checkbox input "true"
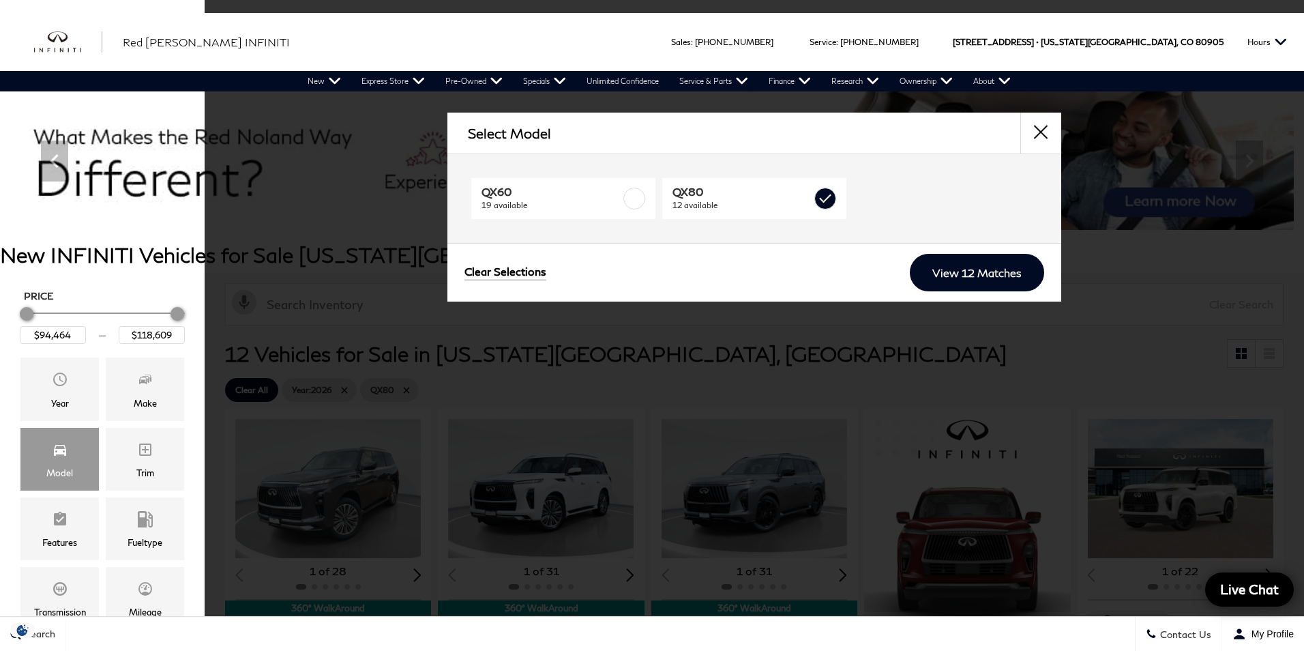
click at [104, 477] on div "Trim" at bounding box center [144, 459] width 85 height 70
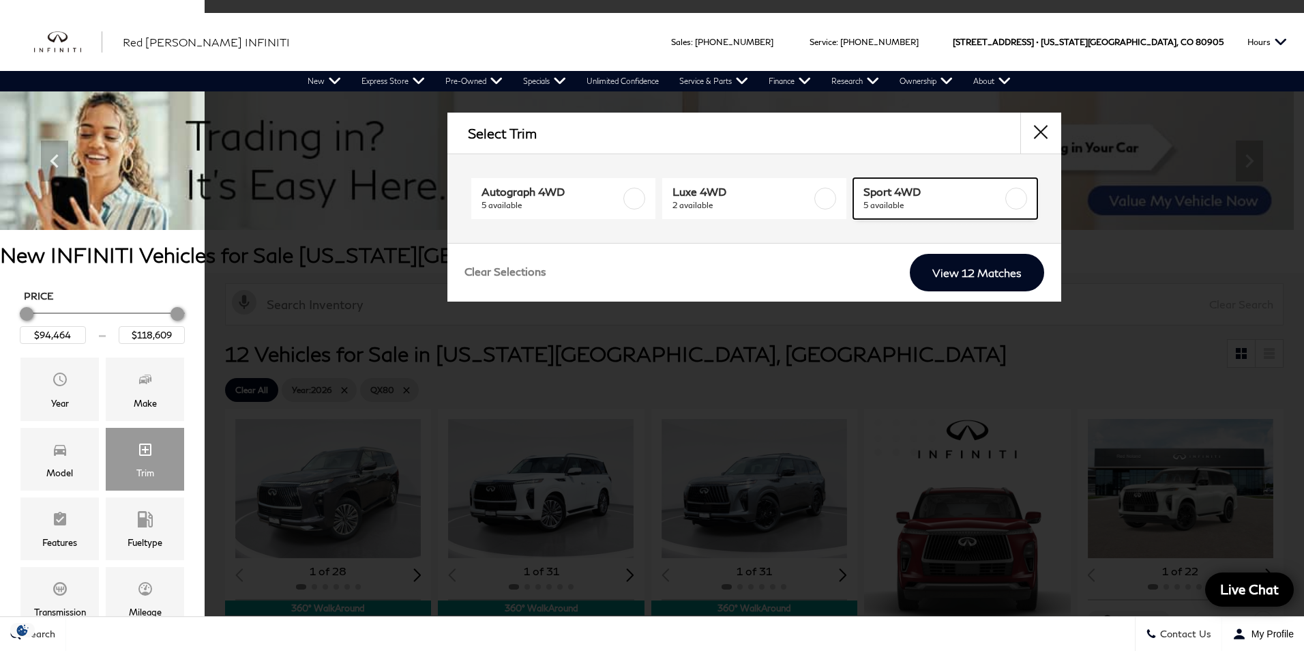
click at [923, 204] on span "5 available" at bounding box center [933, 206] width 139 height 14
type input "$102,509"
type input "$104,414"
checkbox input "true"
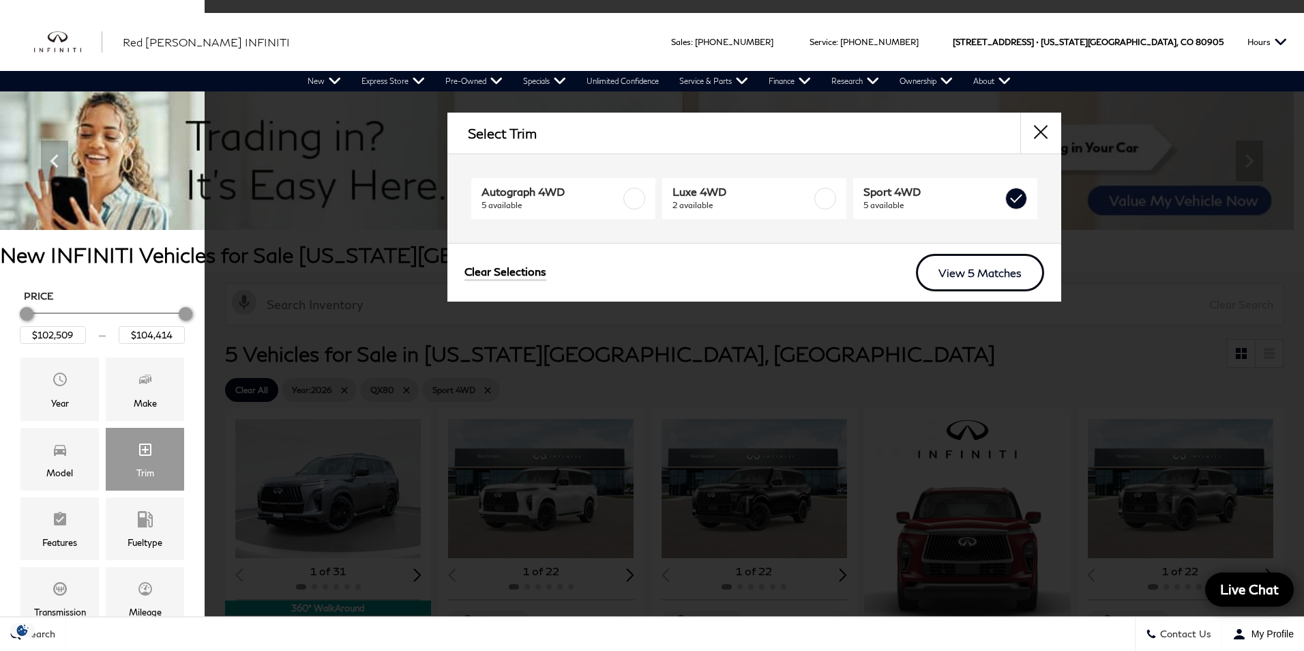
click at [939, 276] on link "View 5 Matches" at bounding box center [980, 273] width 128 height 38
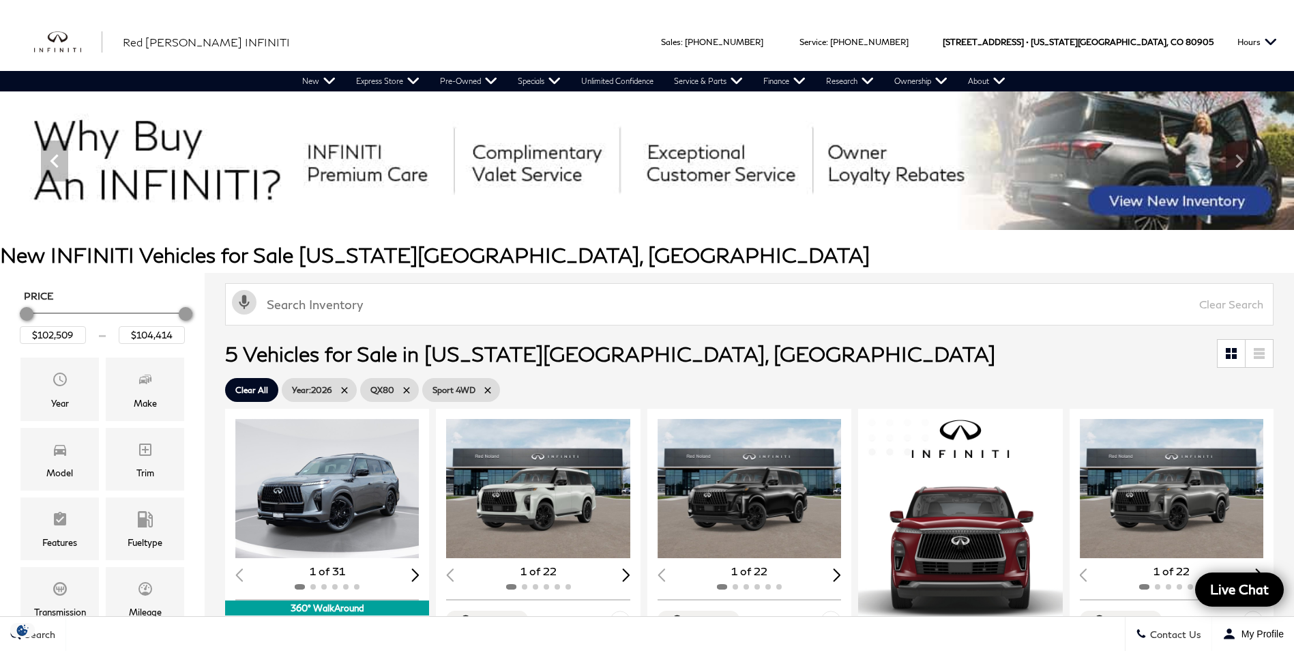
click at [474, 385] on span "Sport 4WD" at bounding box center [454, 389] width 43 height 17
type input "$94,464"
type input "$118,609"
checkbox input "false"
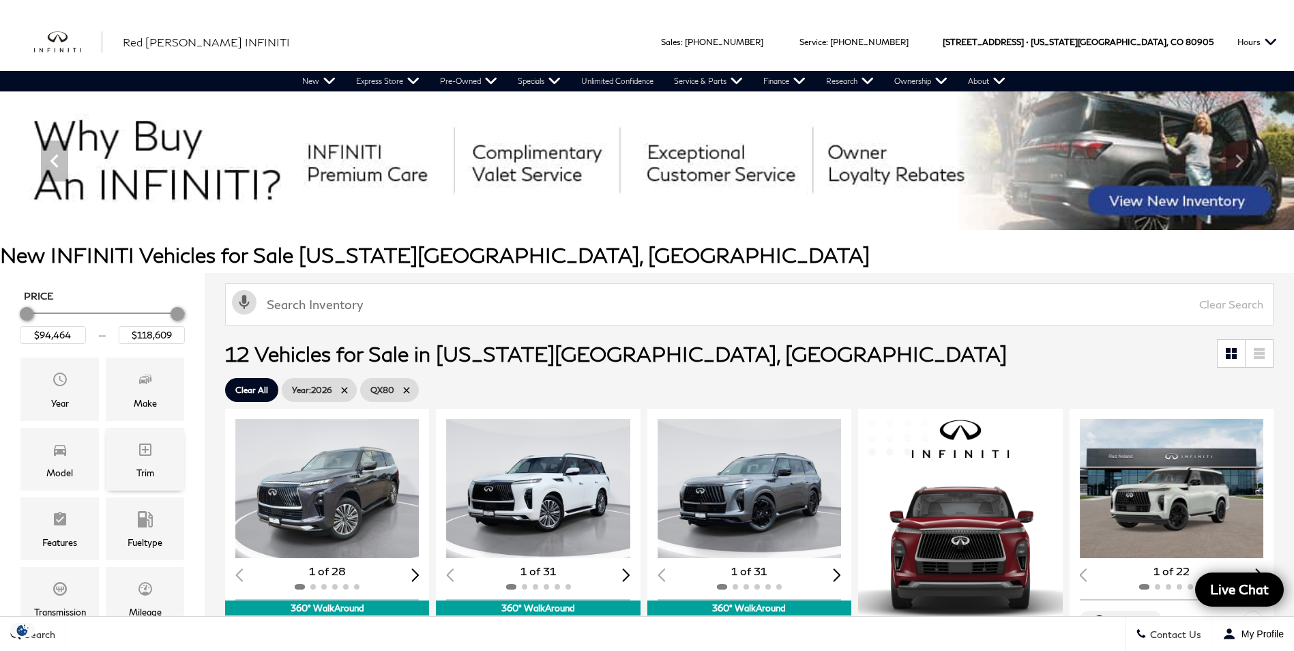
click at [160, 457] on div "Trim" at bounding box center [145, 459] width 78 height 63
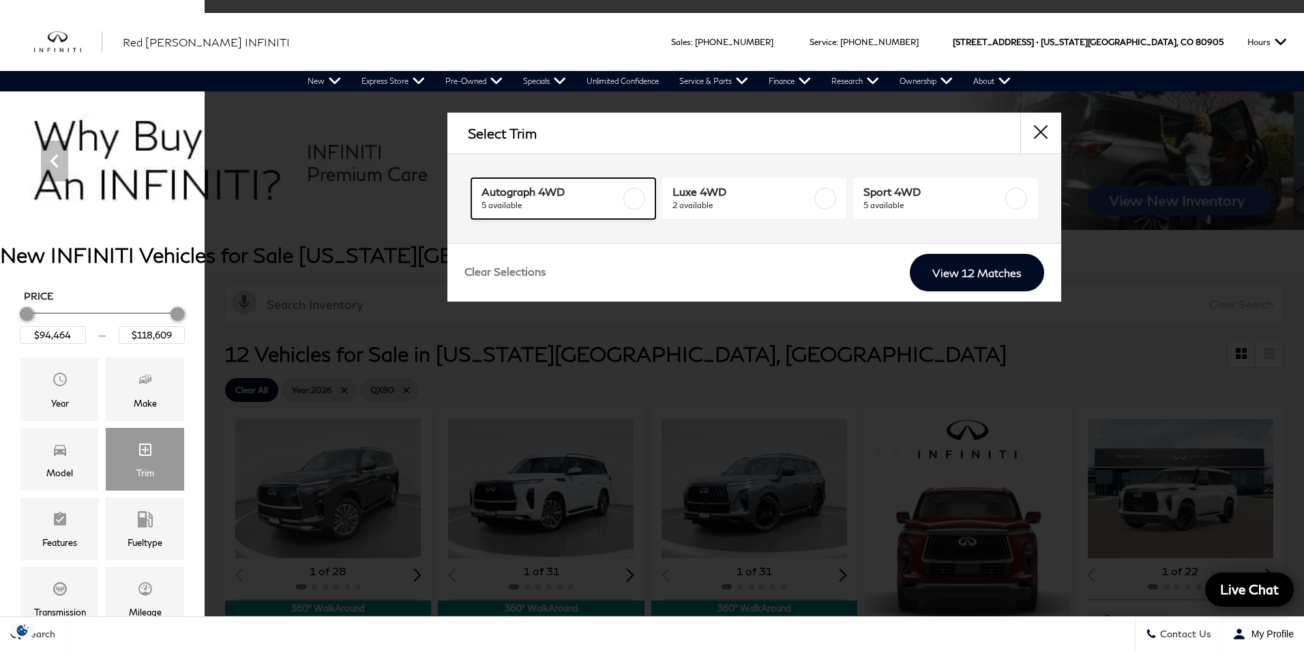
click at [627, 203] on label at bounding box center [635, 199] width 22 height 22
type input "$112,904"
checkbox input "true"
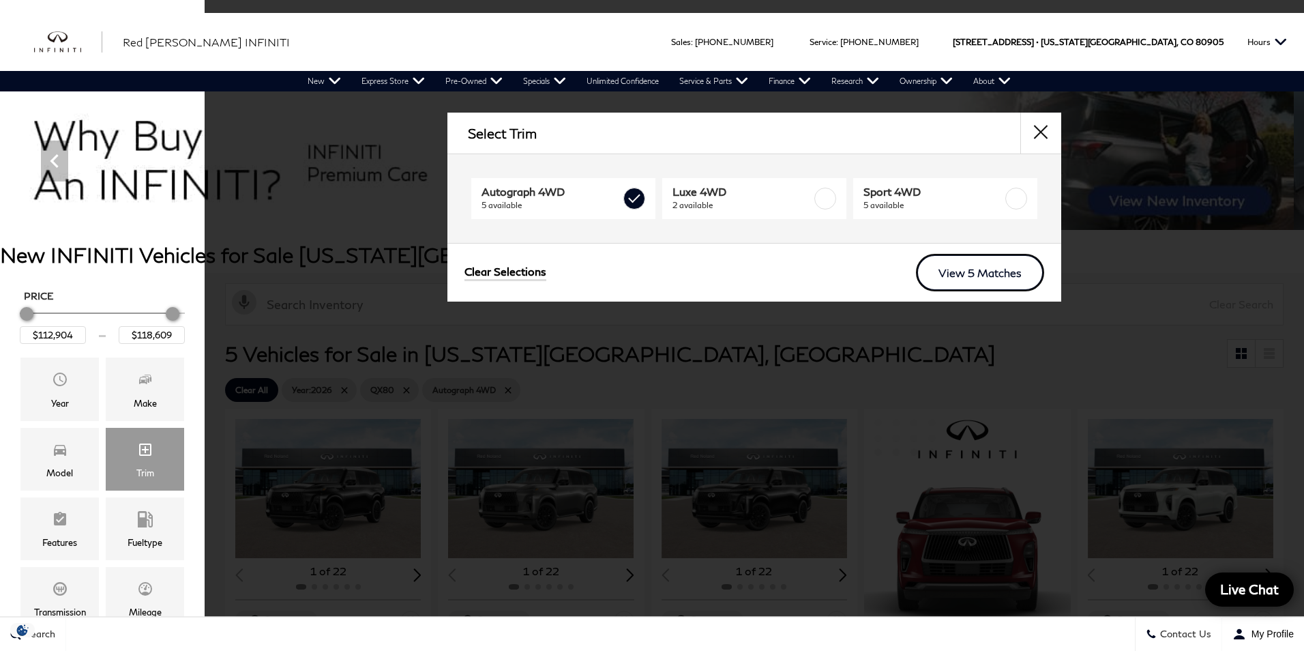
click at [946, 279] on link "View 5 Matches" at bounding box center [980, 273] width 128 height 38
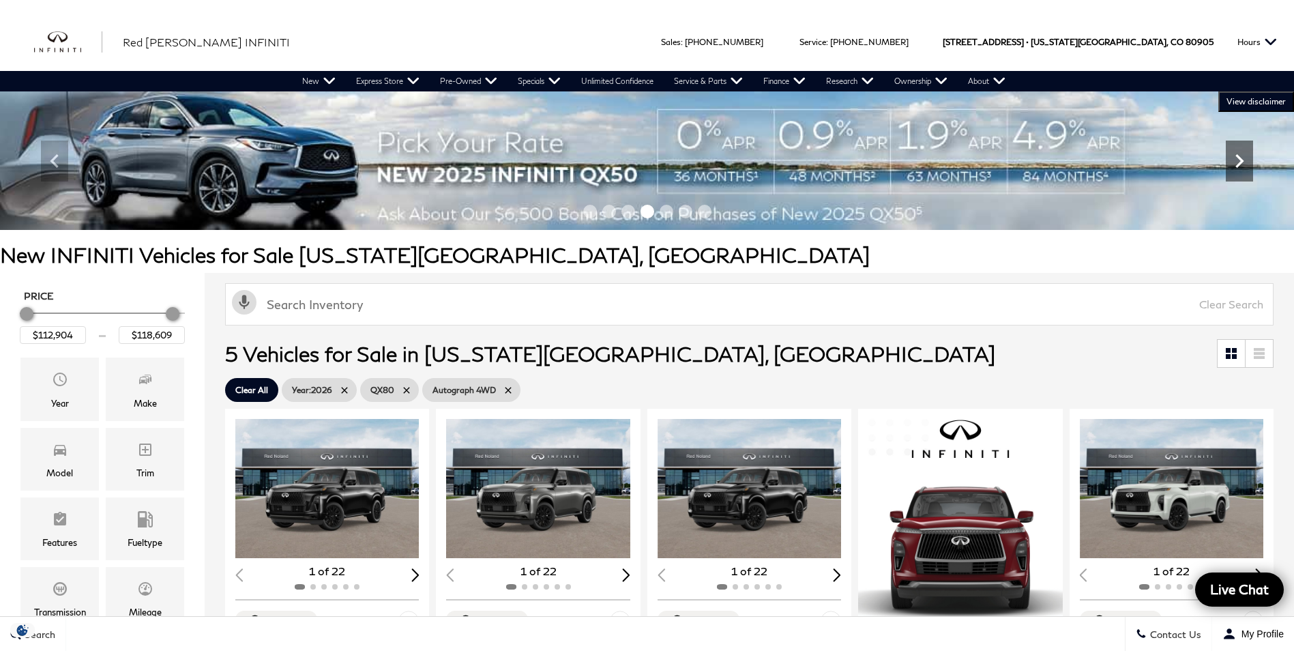
click at [1242, 154] on icon "Next" at bounding box center [1239, 160] width 27 height 27
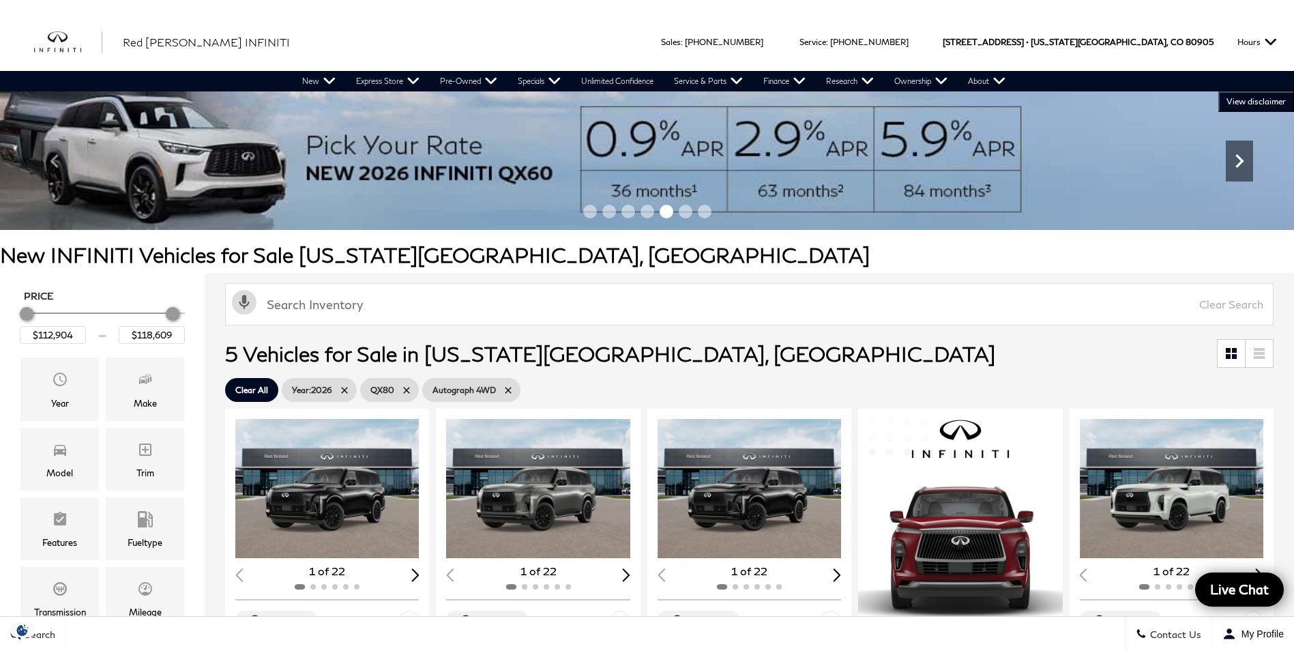
click at [1242, 154] on icon "Next" at bounding box center [1239, 160] width 27 height 27
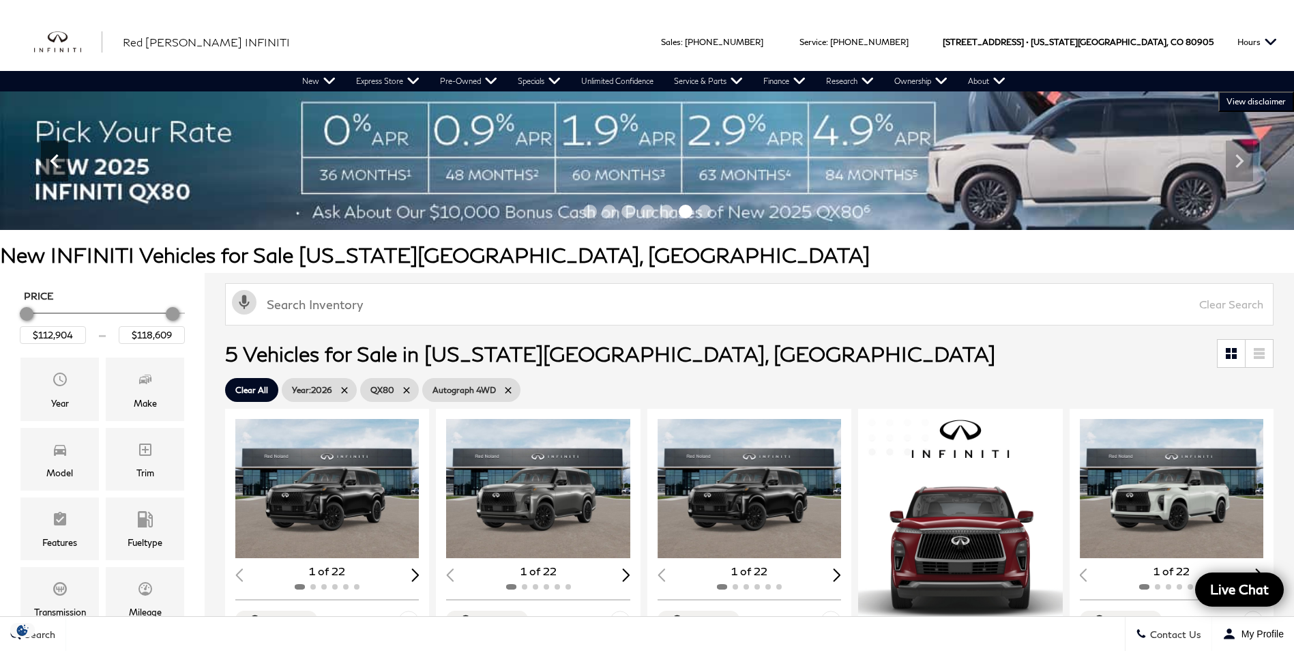
click at [50, 158] on icon "Previous" at bounding box center [54, 160] width 27 height 27
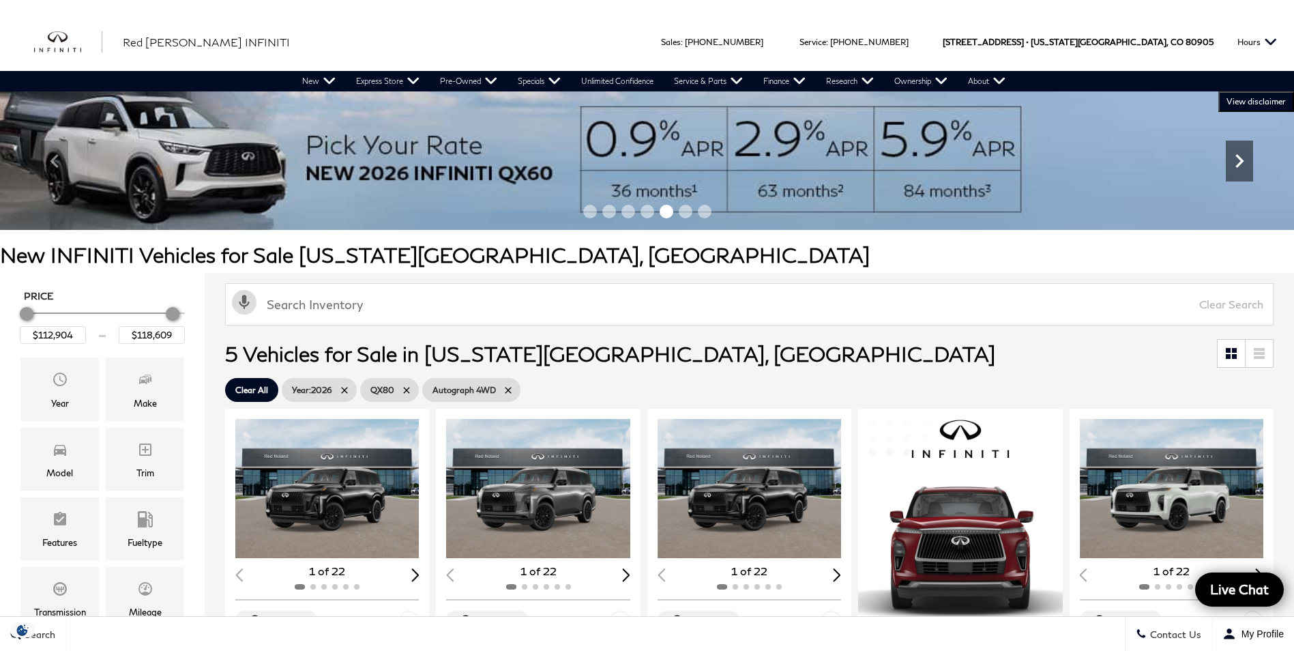
click at [1245, 154] on icon "Next" at bounding box center [1239, 160] width 27 height 27
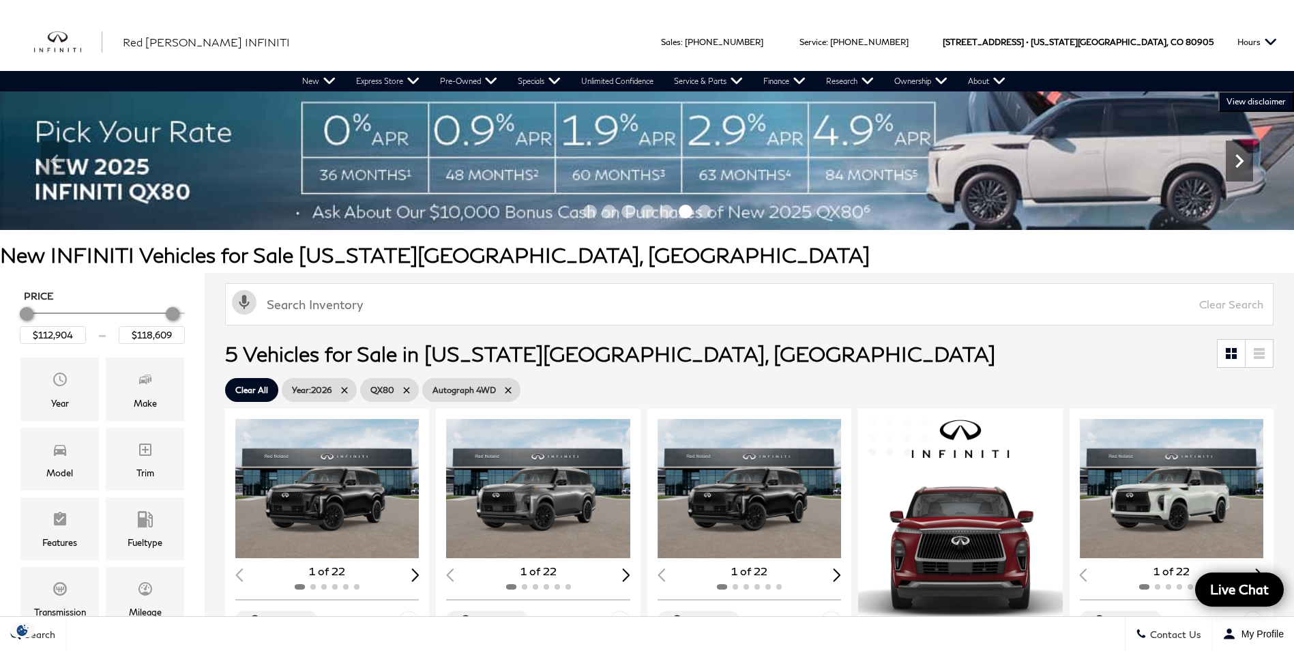
click at [1243, 165] on icon "Next" at bounding box center [1239, 160] width 27 height 27
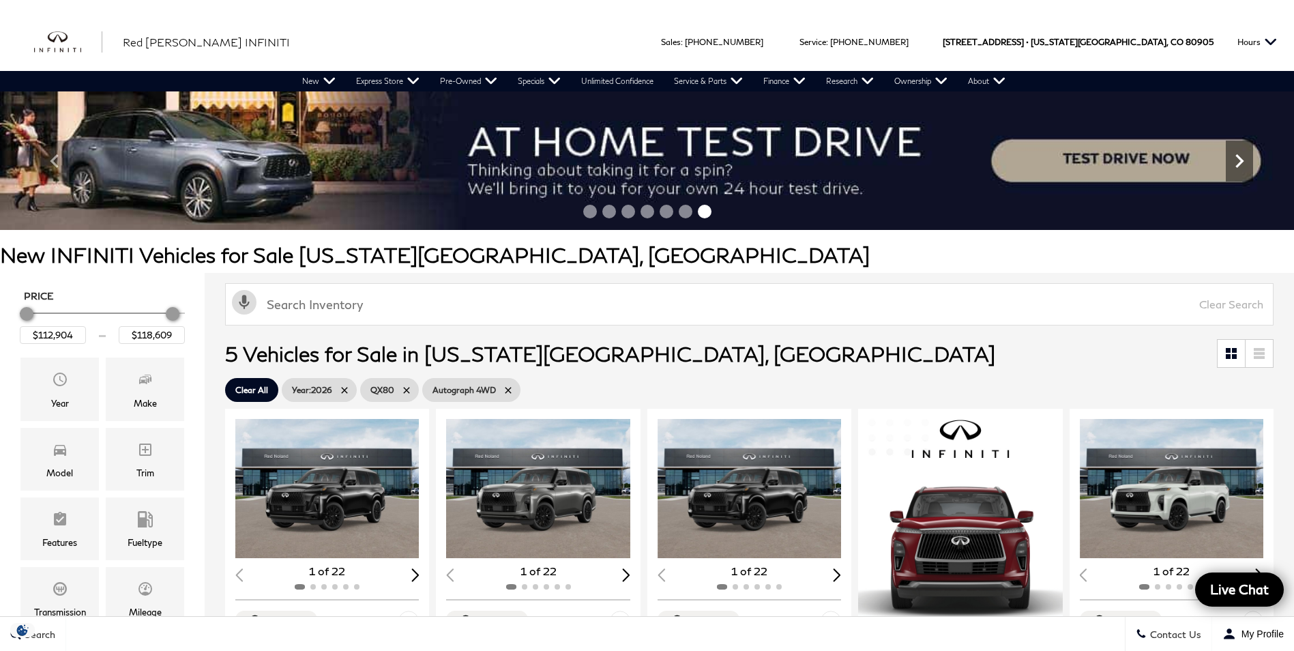
click at [1242, 166] on icon "Next" at bounding box center [1239, 160] width 27 height 27
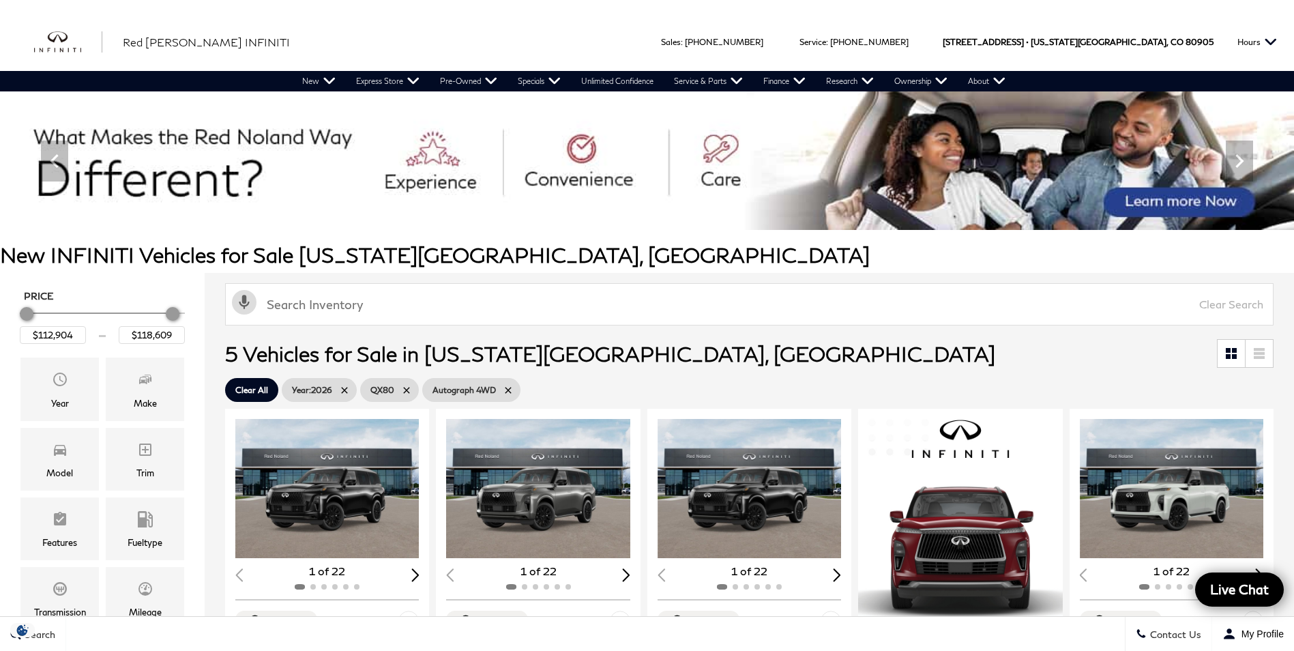
click at [1257, 165] on img at bounding box center [647, 160] width 1294 height 138
click at [1244, 165] on icon "Next" at bounding box center [1239, 160] width 27 height 27
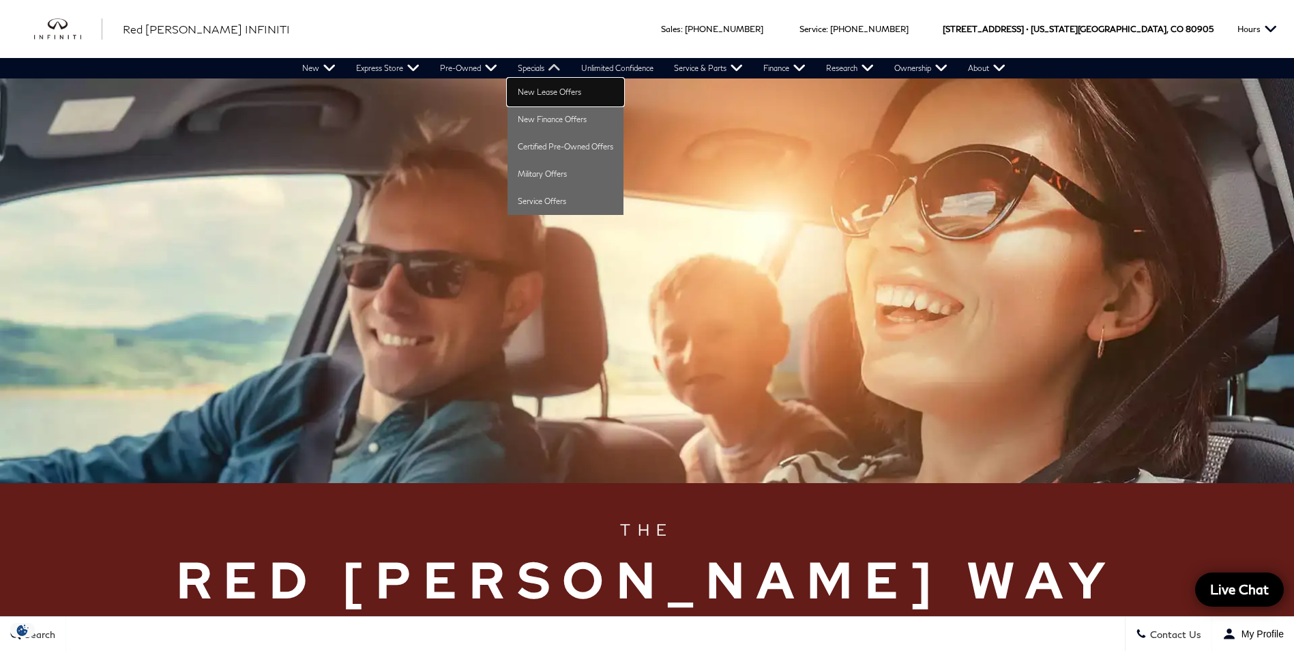
click at [577, 99] on link "New Lease Offers" at bounding box center [566, 91] width 116 height 27
